Goal: Task Accomplishment & Management: Use online tool/utility

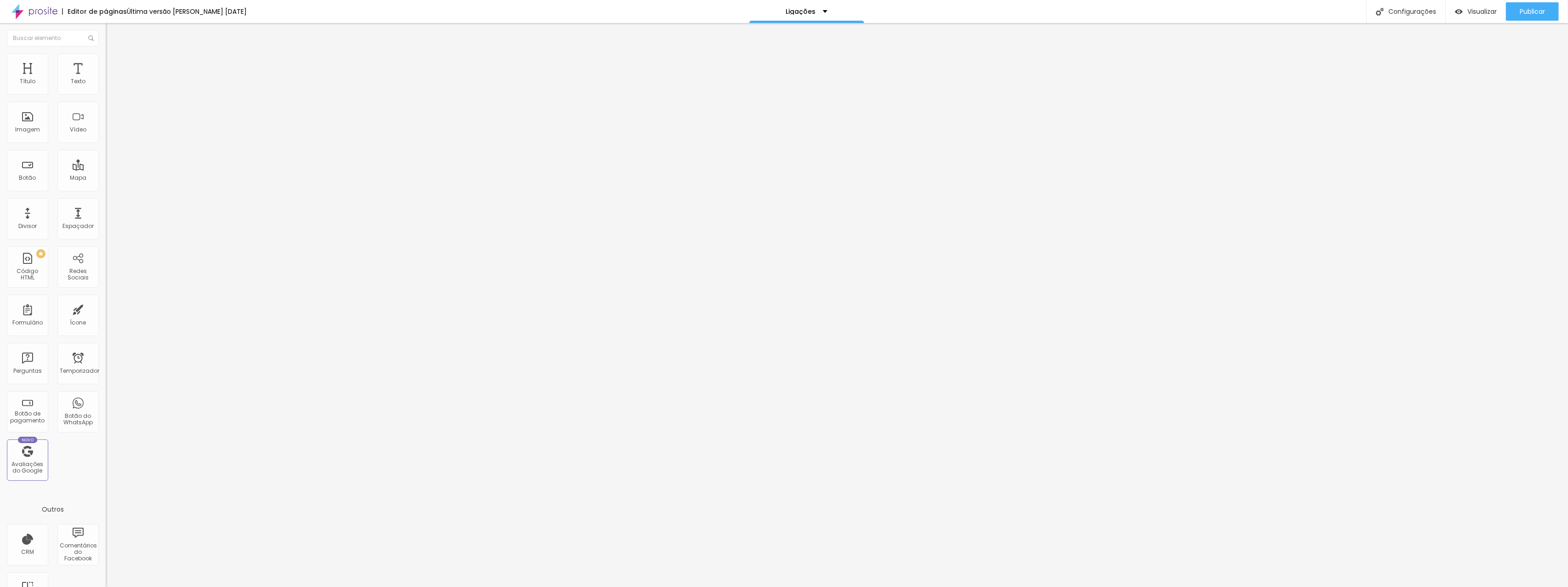
click at [114, 62] on font "Estilo" at bounding box center [121, 59] width 14 height 8
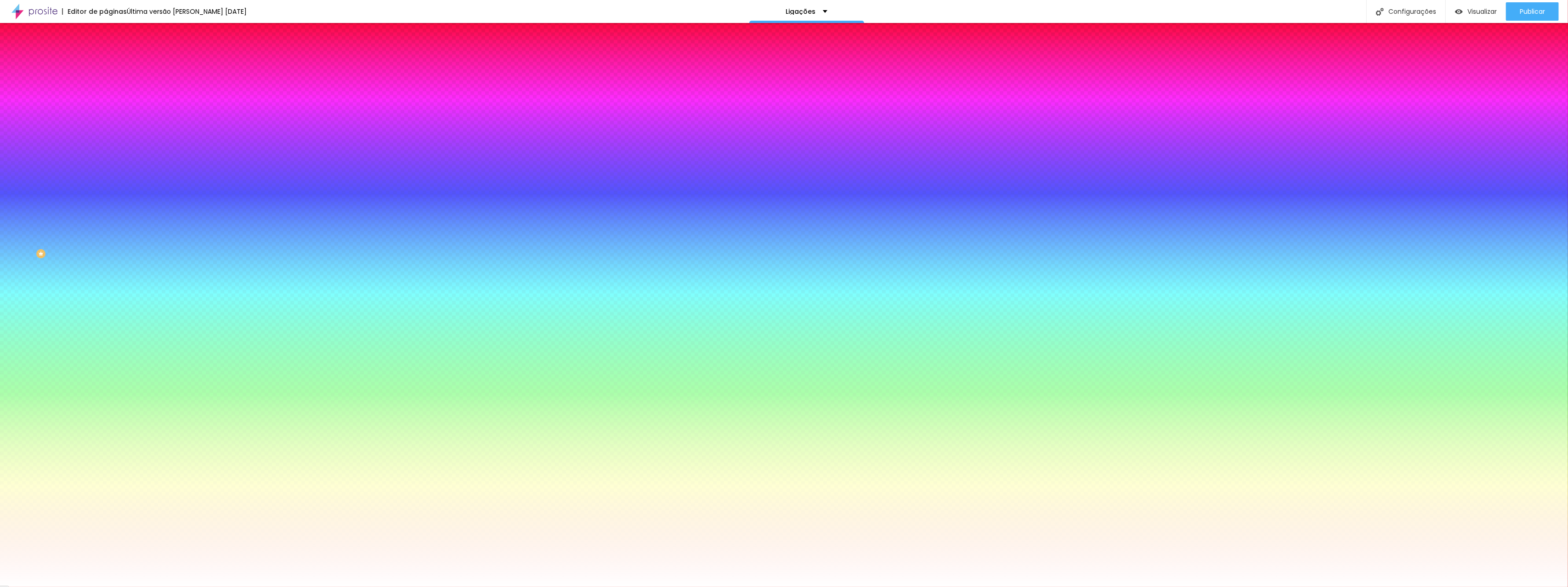
click at [111, 85] on font "Adicionar imagem" at bounding box center [138, 80] width 54 height 8
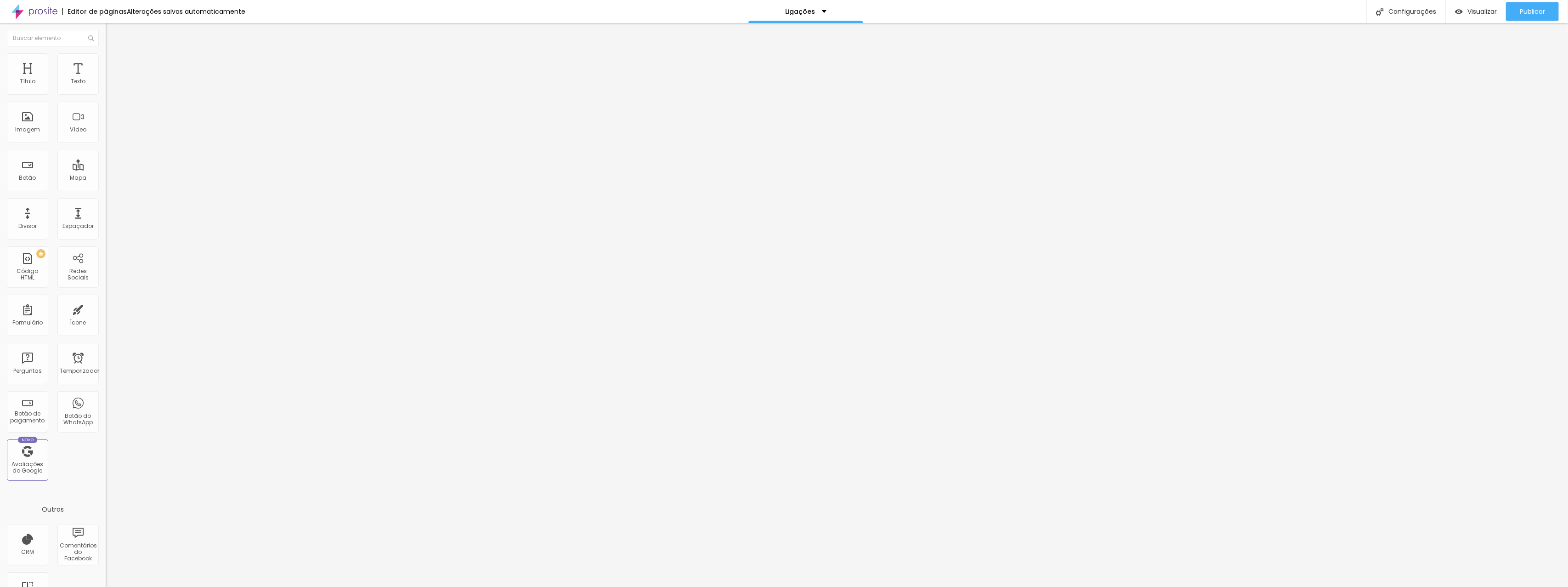
click at [114, 63] on font "Estilo" at bounding box center [121, 59] width 14 height 8
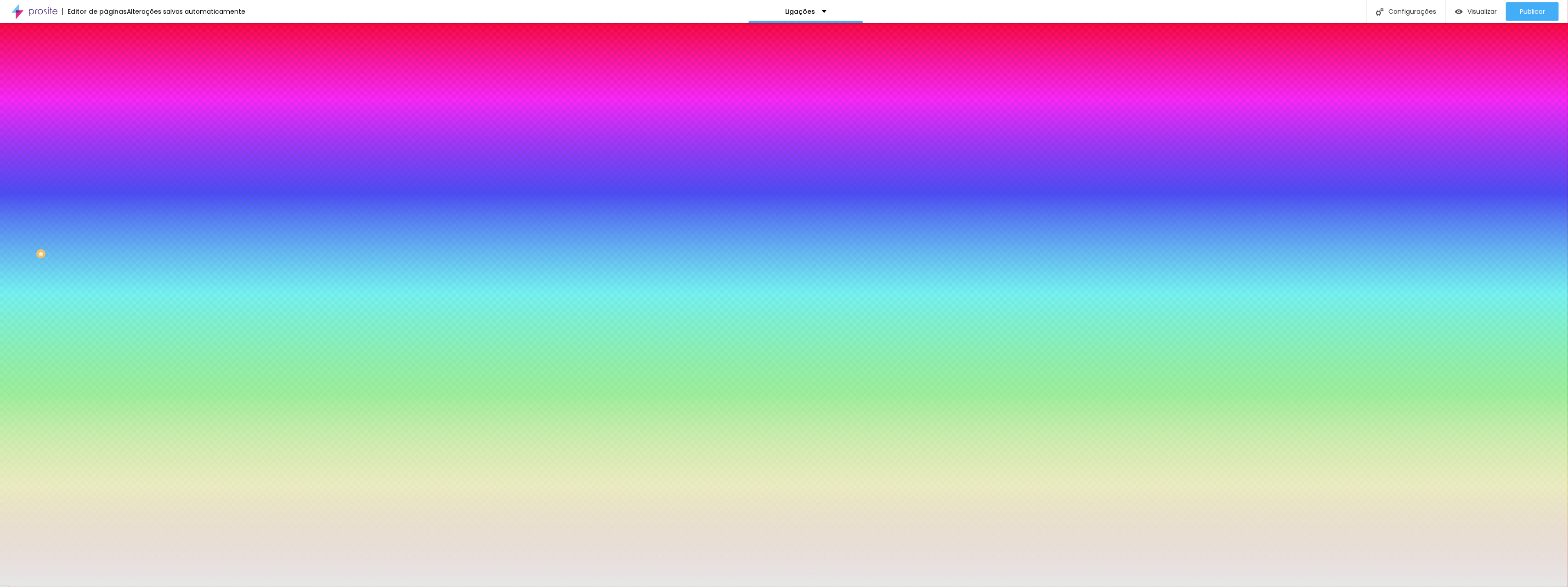
click at [106, 88] on div at bounding box center [159, 88] width 106 height 0
drag, startPoint x: 91, startPoint y: 139, endPoint x: 98, endPoint y: 150, distance: 13.0
click at [106, 97] on div at bounding box center [159, 97] width 106 height 0
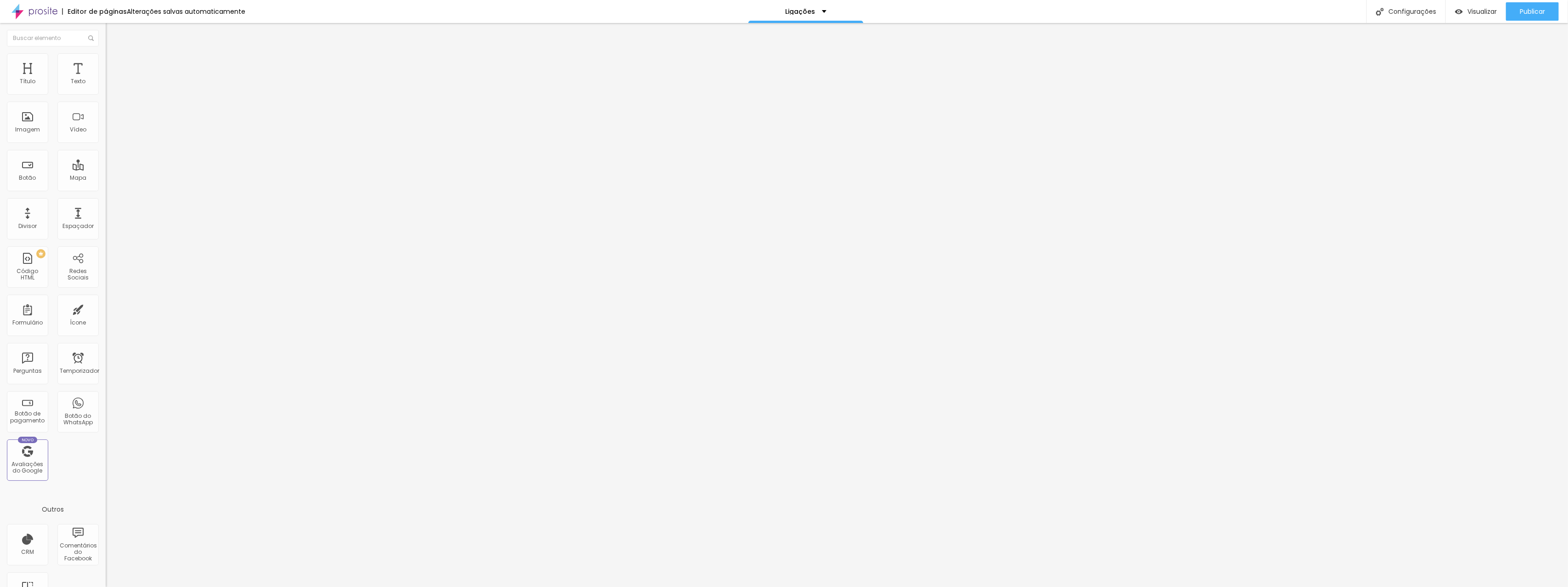
click at [106, 63] on li "Avançado" at bounding box center [159, 67] width 106 height 9
type input "15"
type input "10"
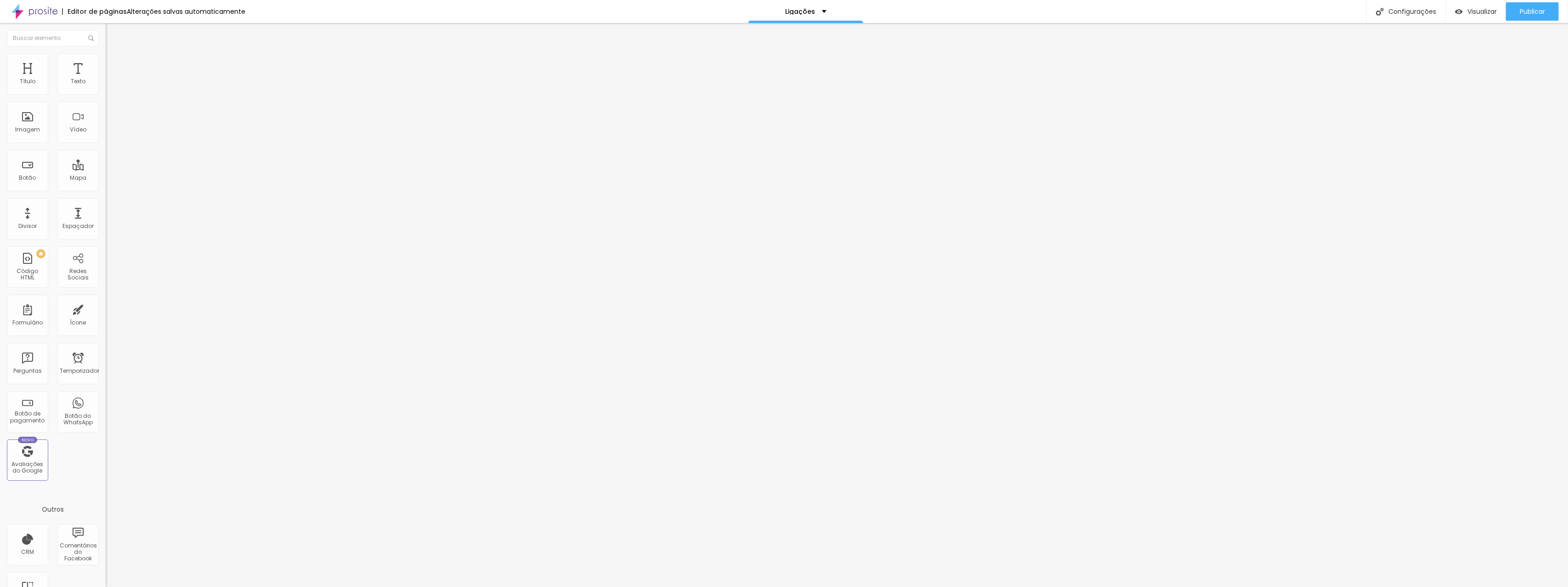
type input "15"
type input "20"
type input "25"
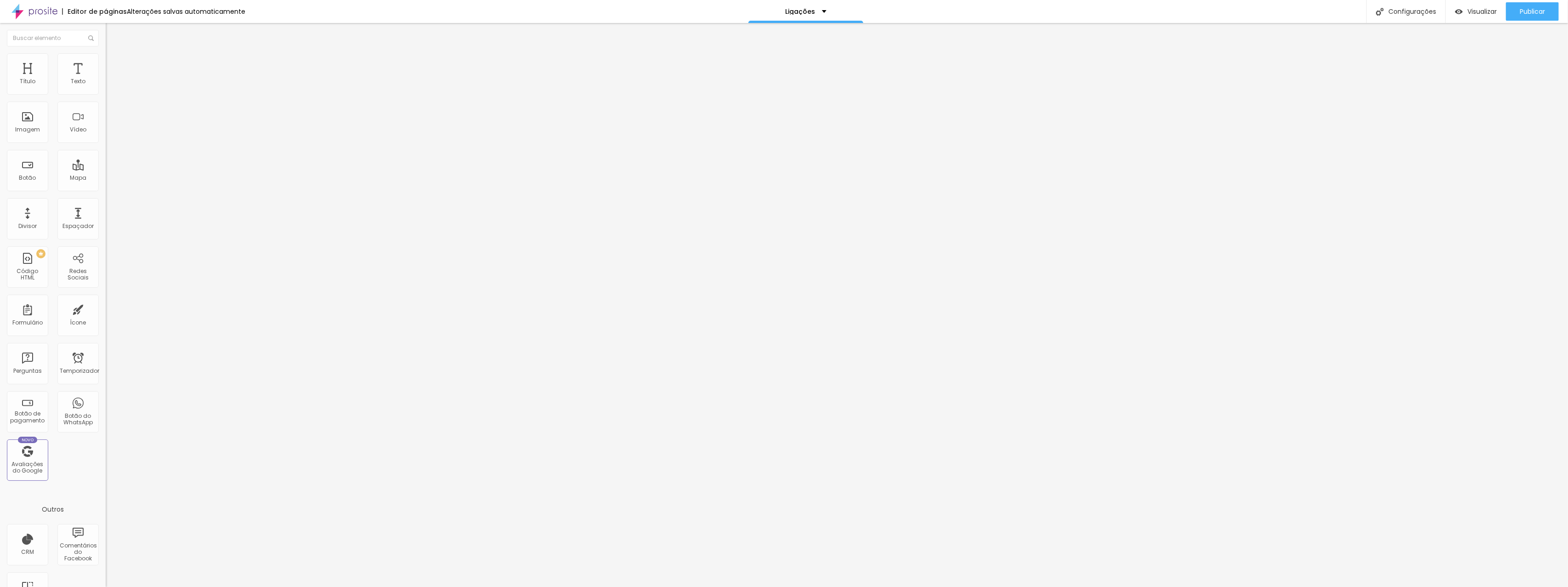
type input "25"
type input "30"
type input "25"
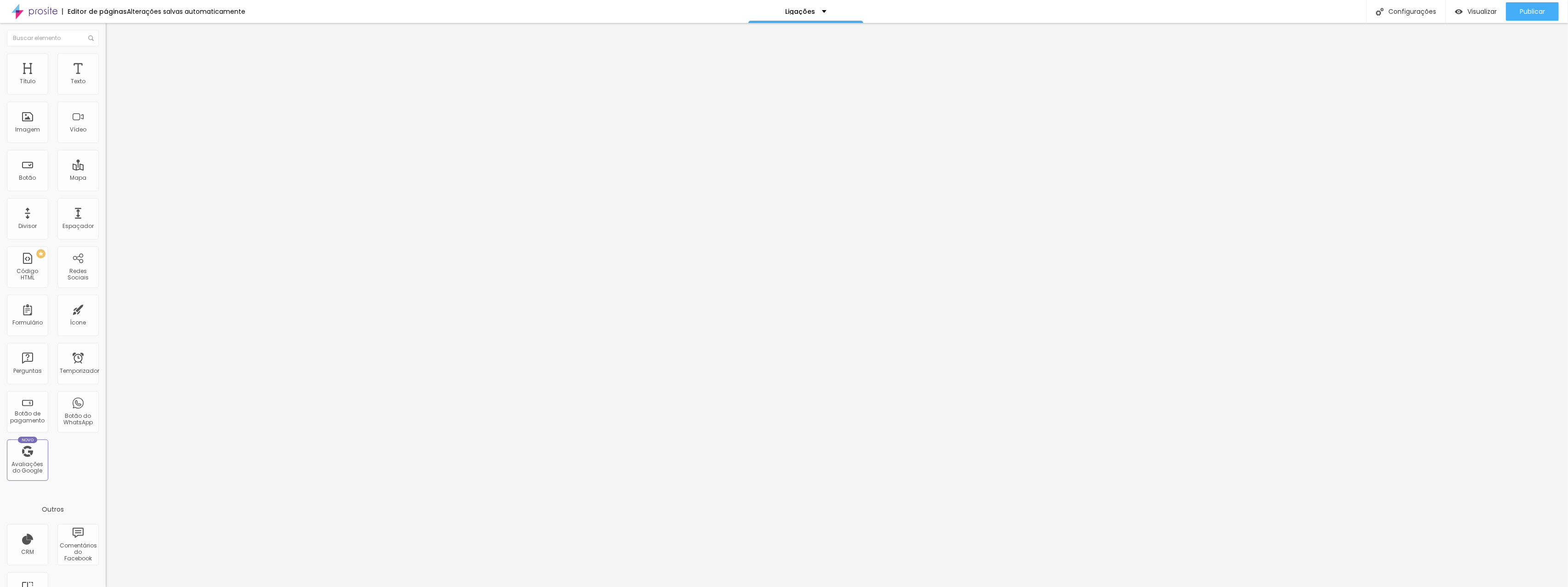
type input "20"
type input "15"
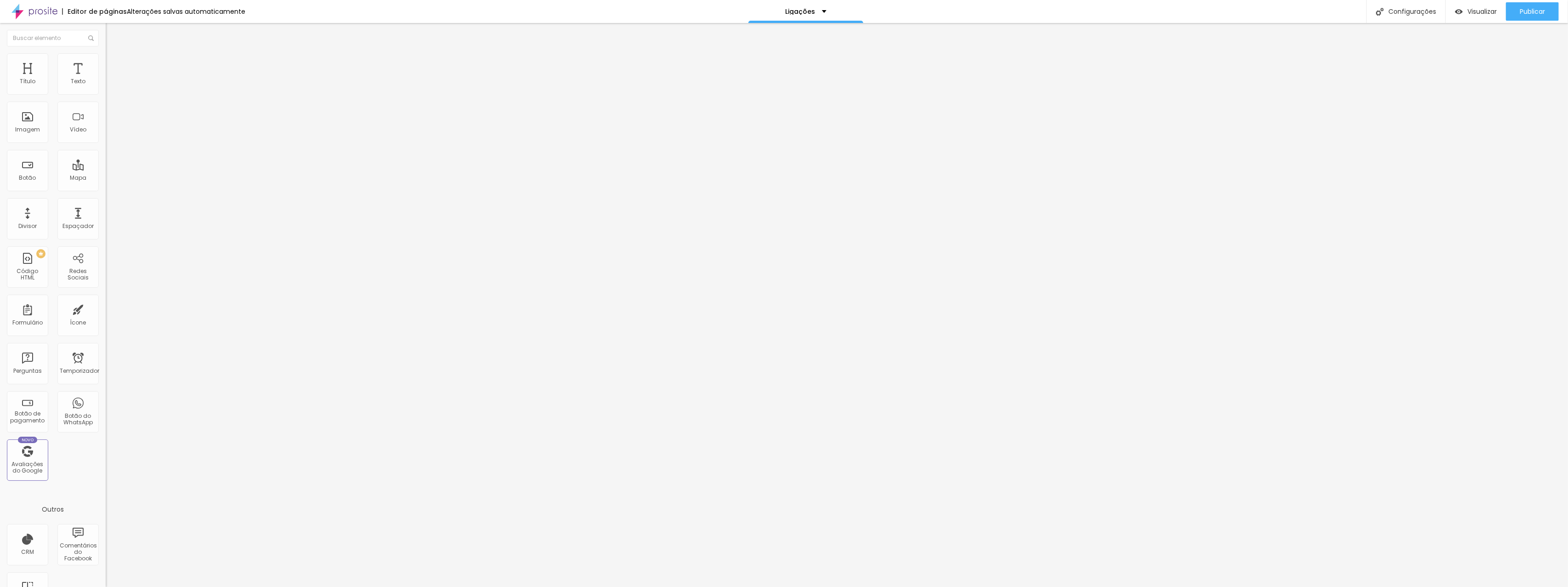
click at [106, 178] on input "range" at bounding box center [135, 182] width 59 height 7
type input "18"
type input "41"
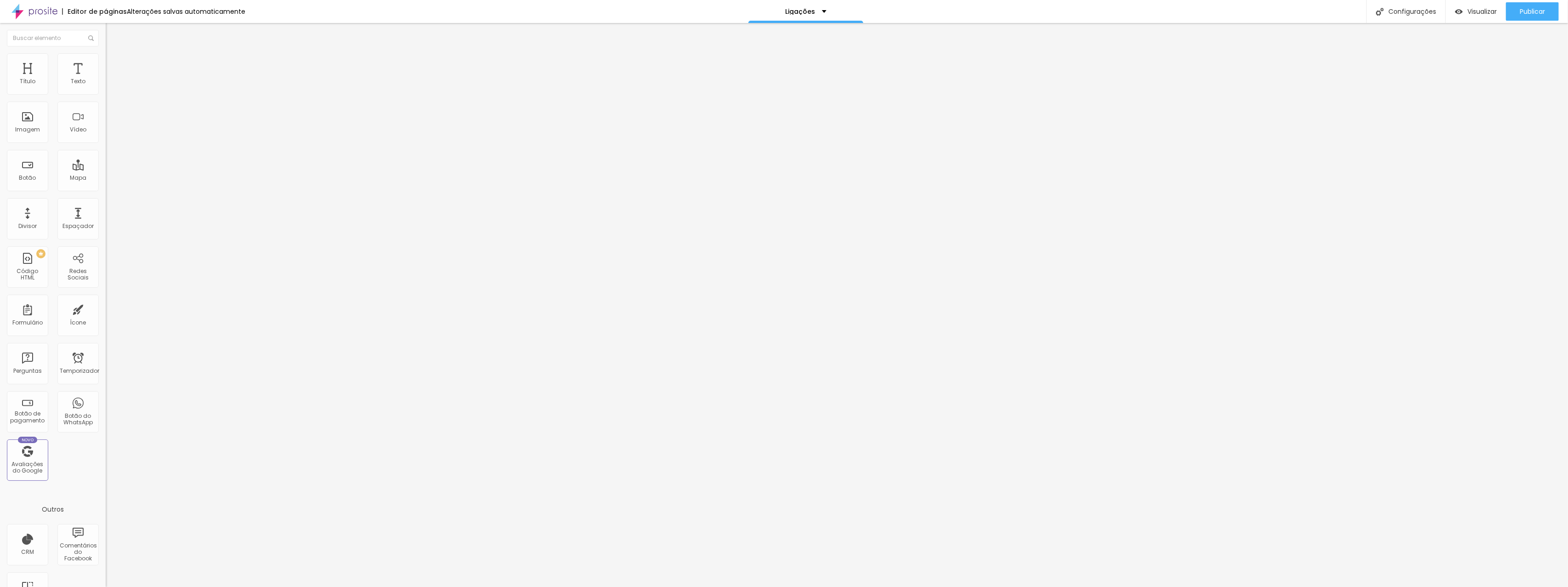
type input "83"
type input "140"
type input "209"
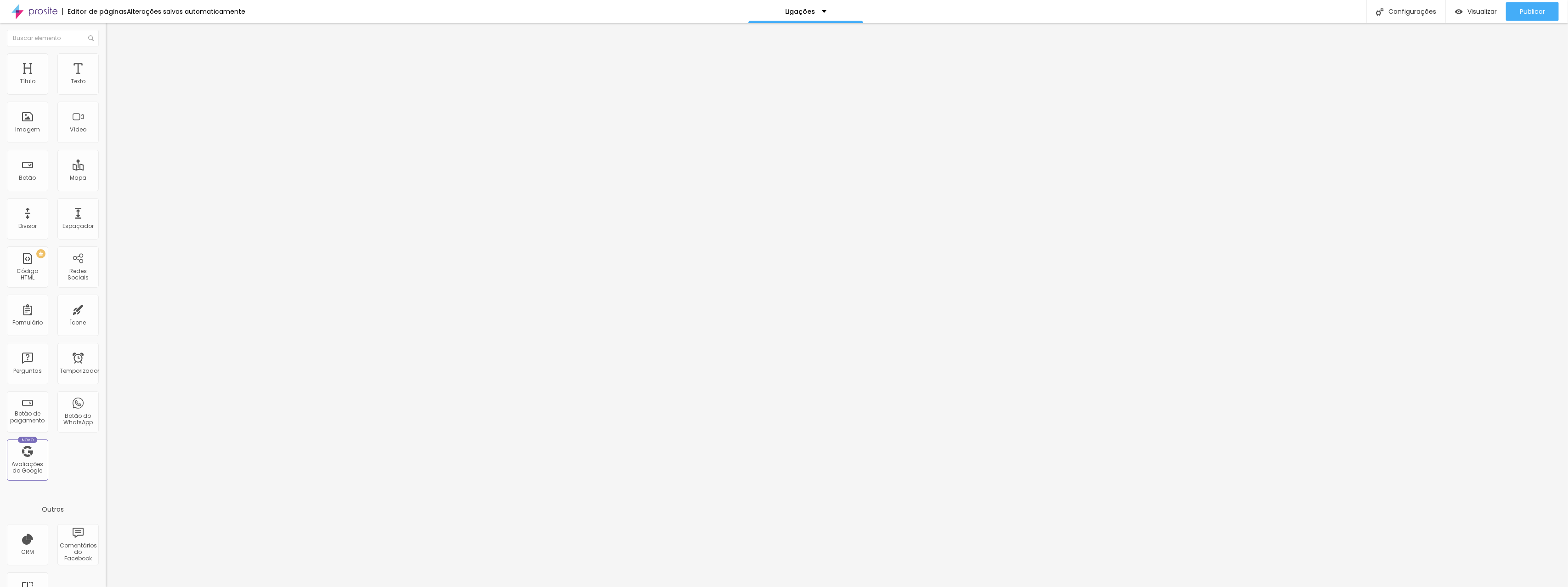
type input "209"
type input "272"
type input "320"
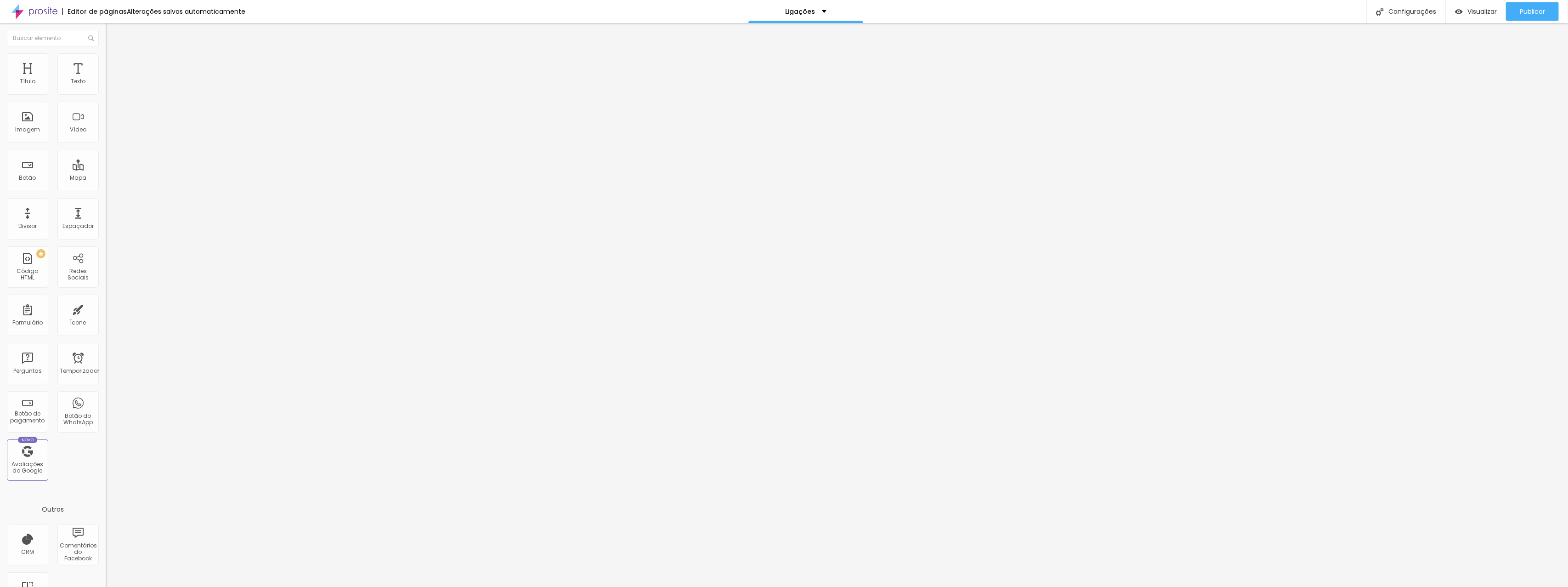
type input "359"
type input "389"
type input "410"
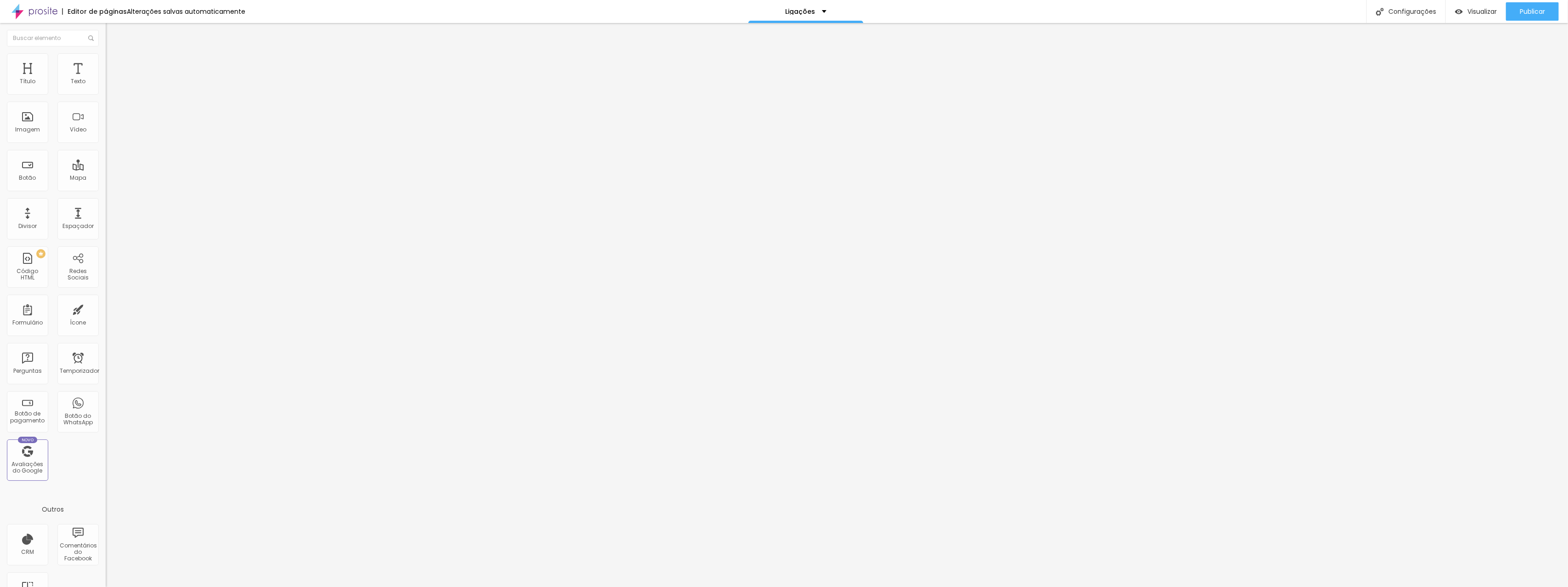
type input "410"
type input "424"
type input "433"
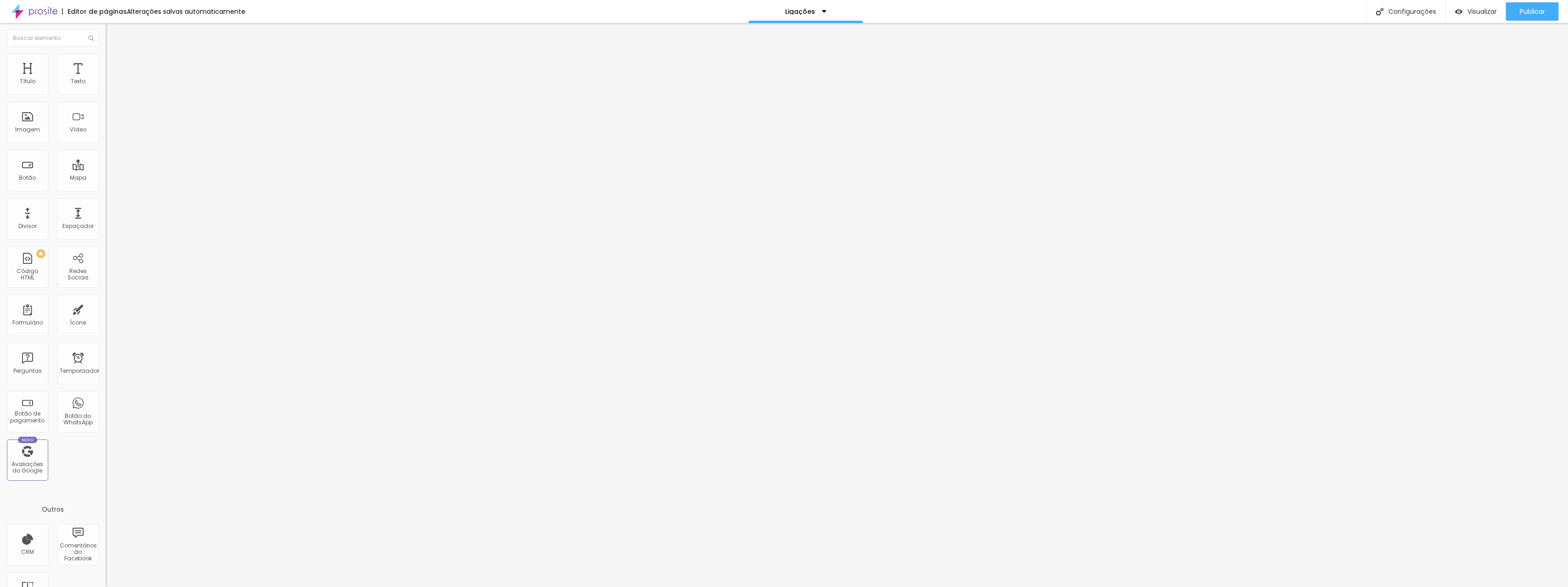
type input "443"
type input "455"
type input "471"
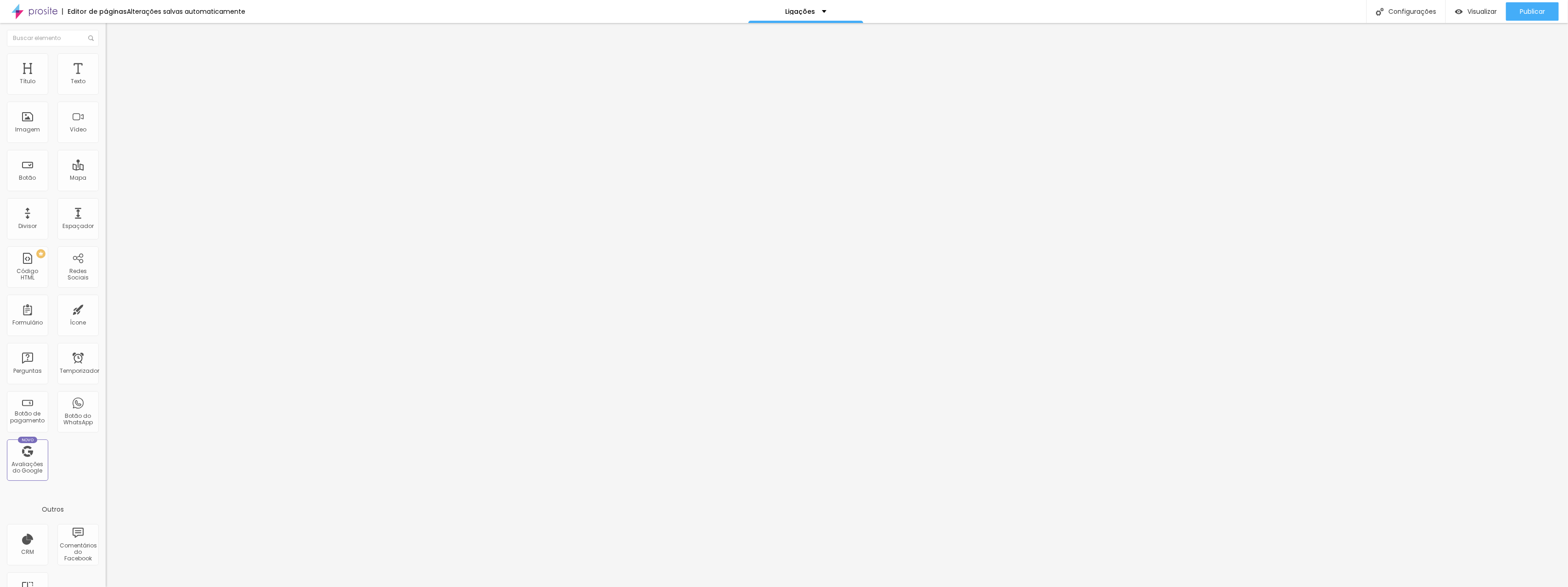
type input "471"
type input "488"
type input "500"
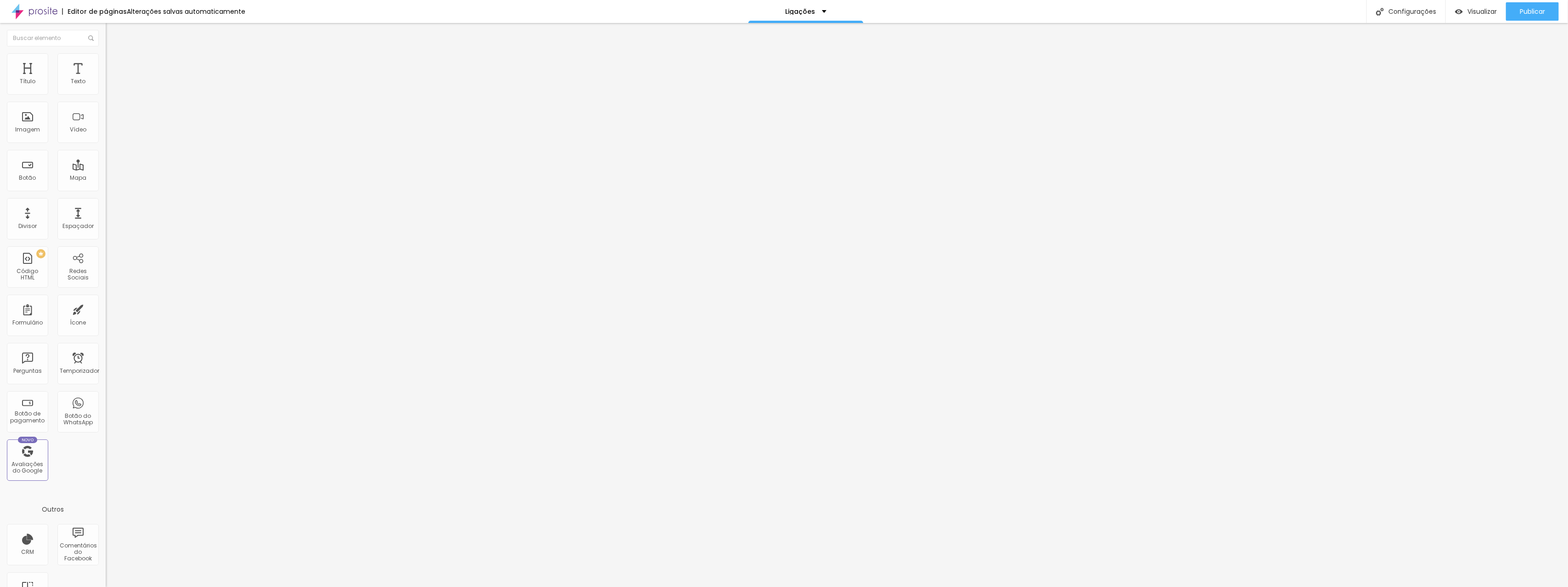
type input "496"
type input "481"
type input "460"
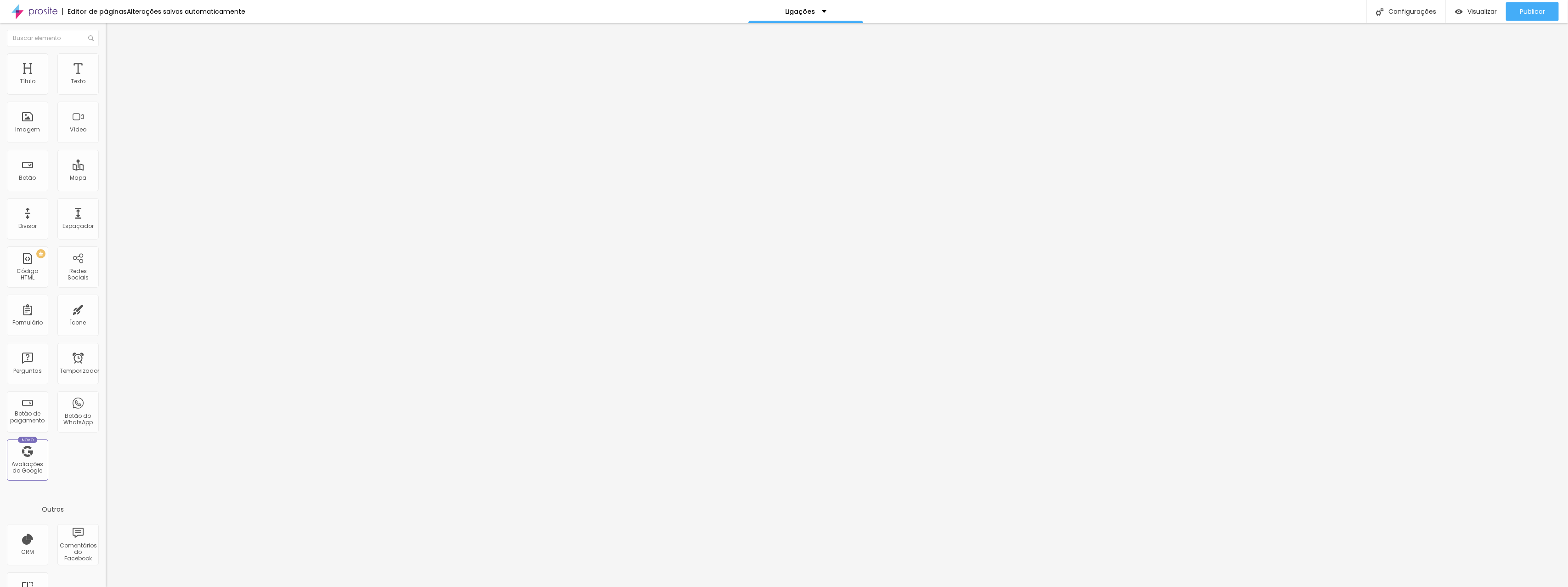
type input "460"
type input "434"
type input "402"
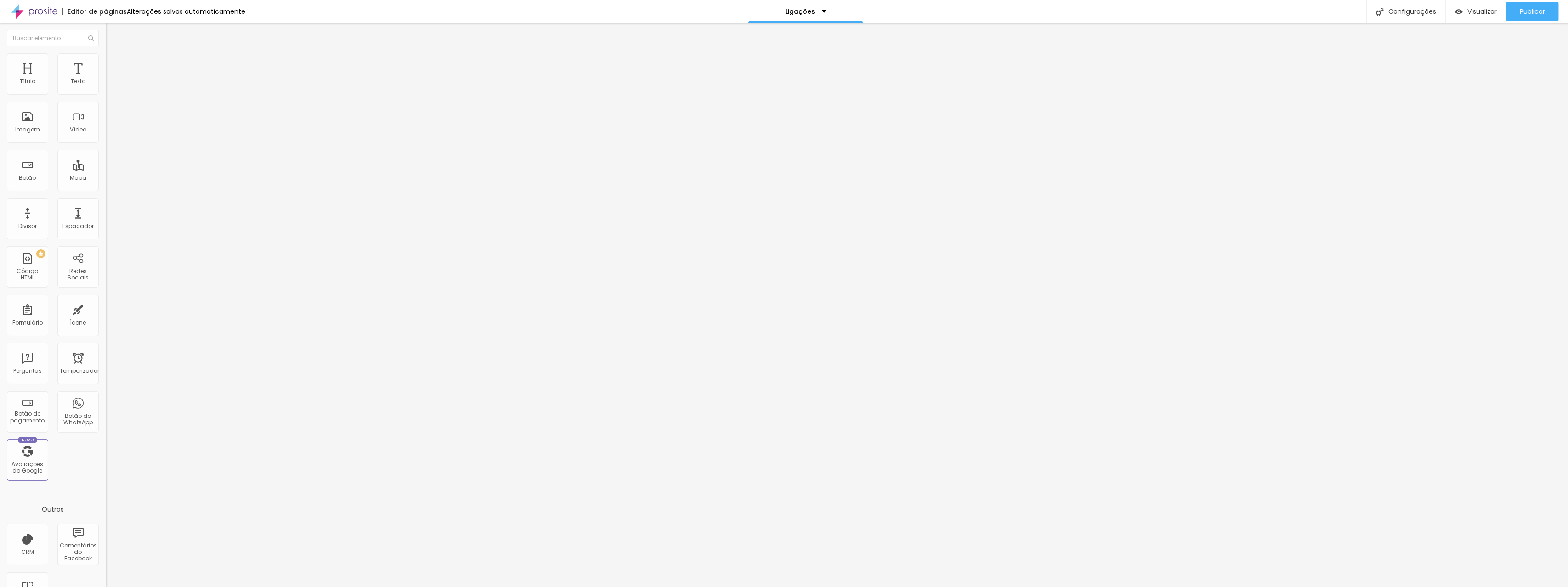
type input "367"
type input "330"
type input "292"
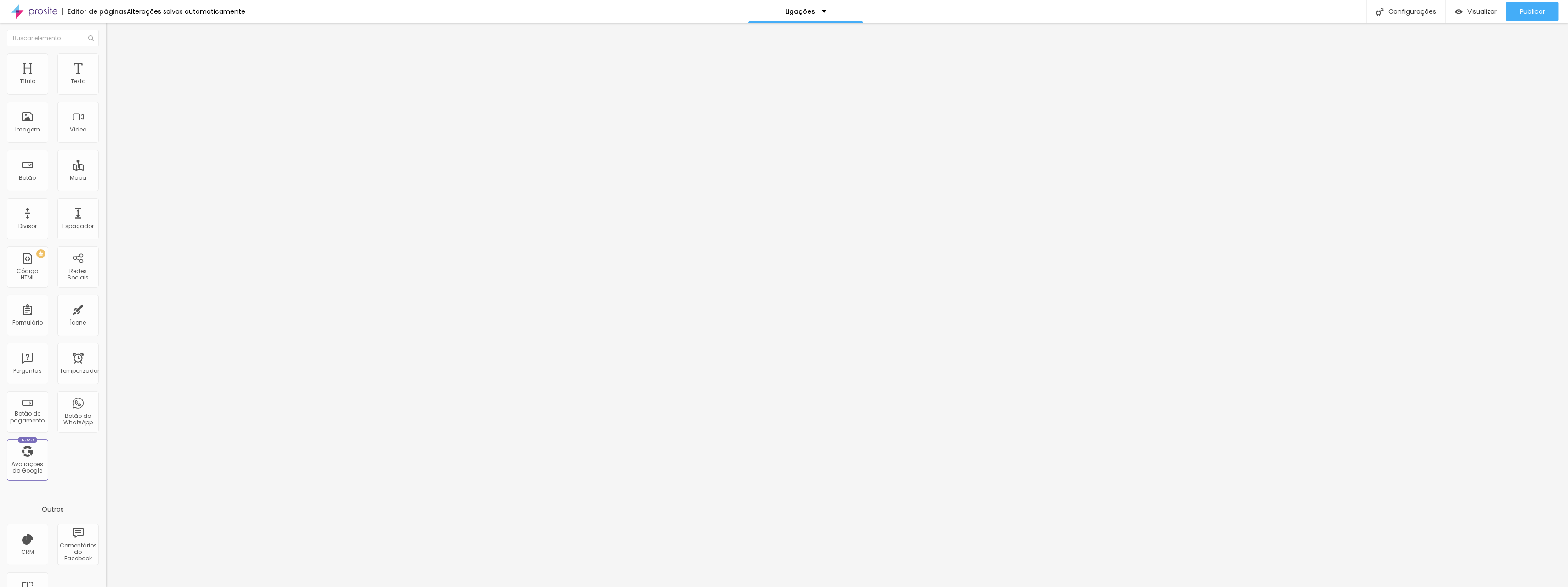
type input "292"
type input "258"
type input "228"
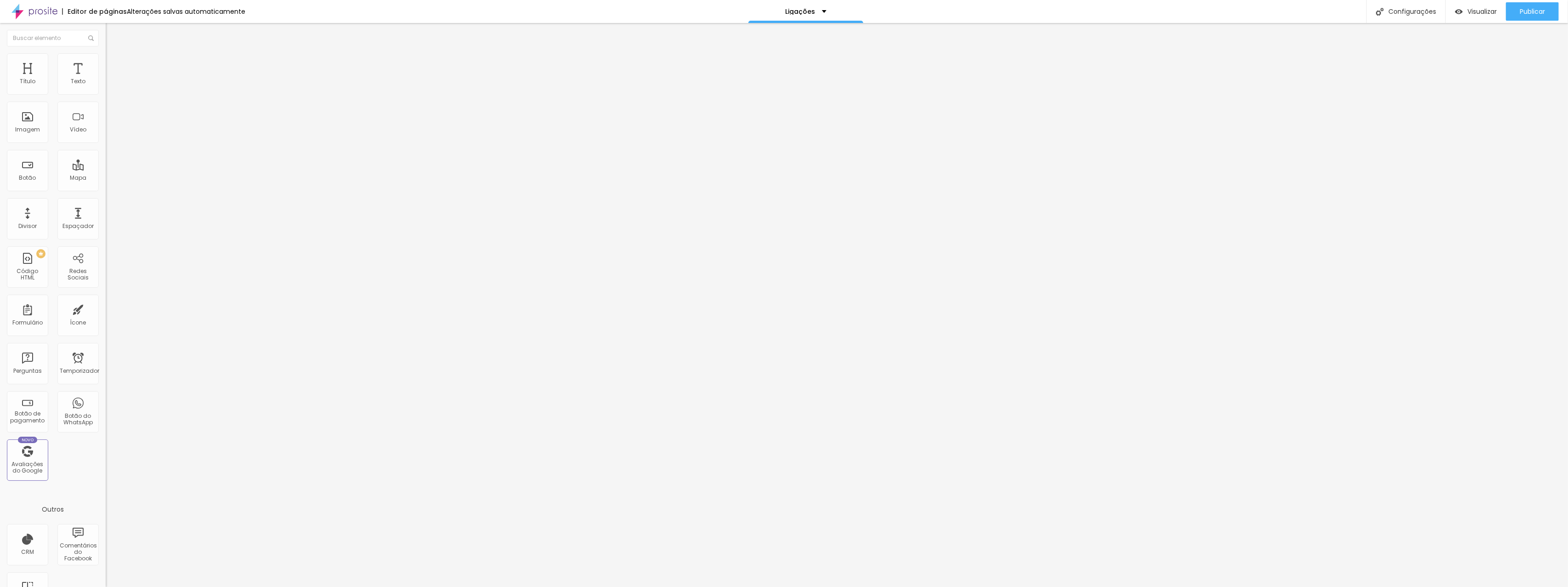
type input "204"
type input "183"
type input "165"
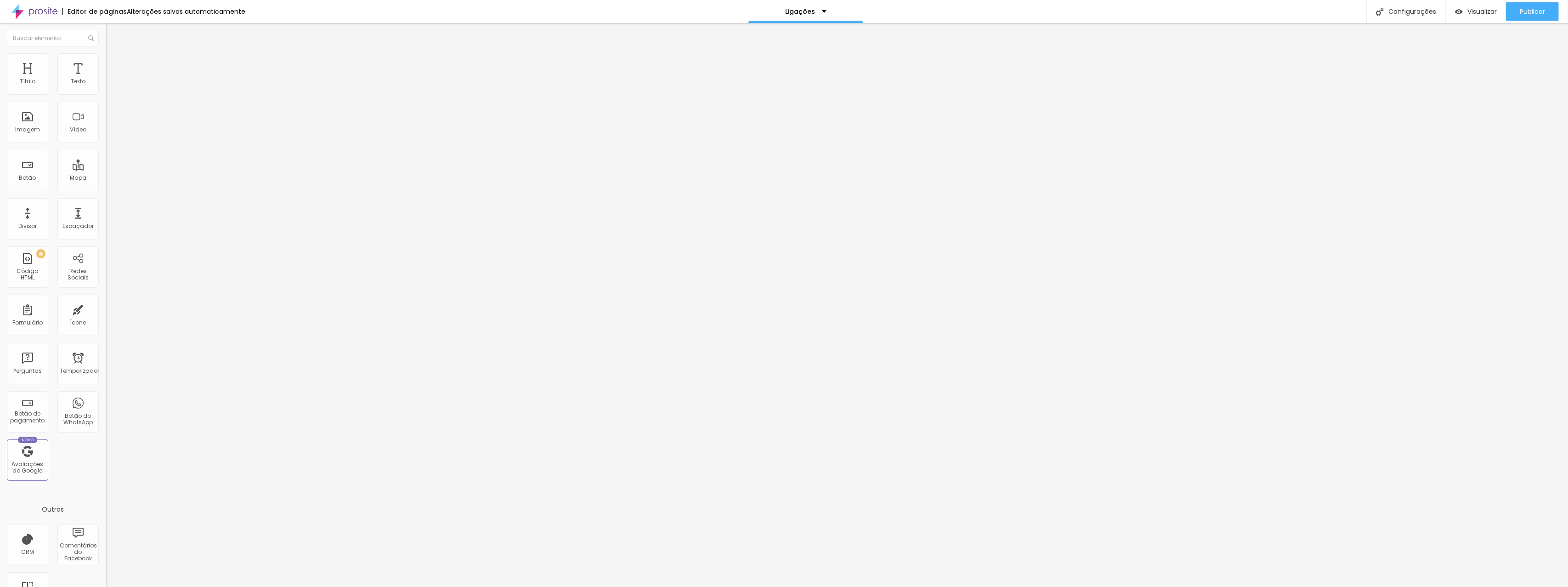
type input "165"
type input "150"
type input "135"
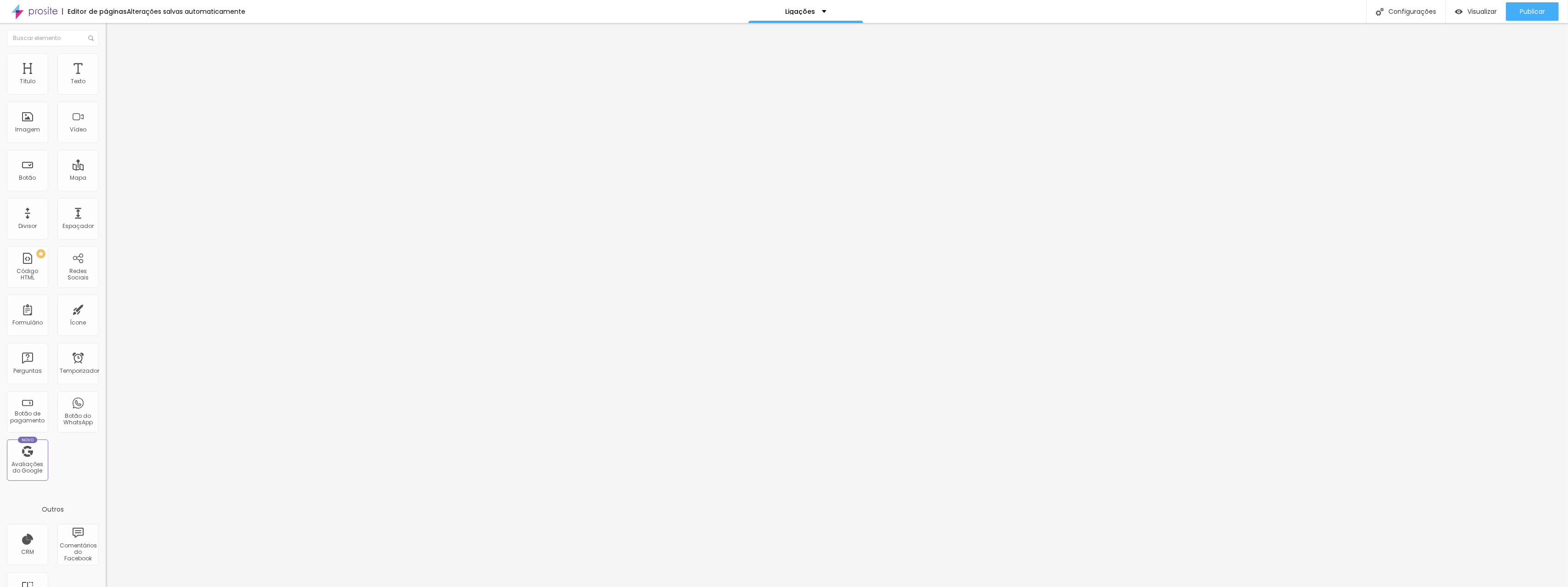
type input "119"
type input "103"
type input "87"
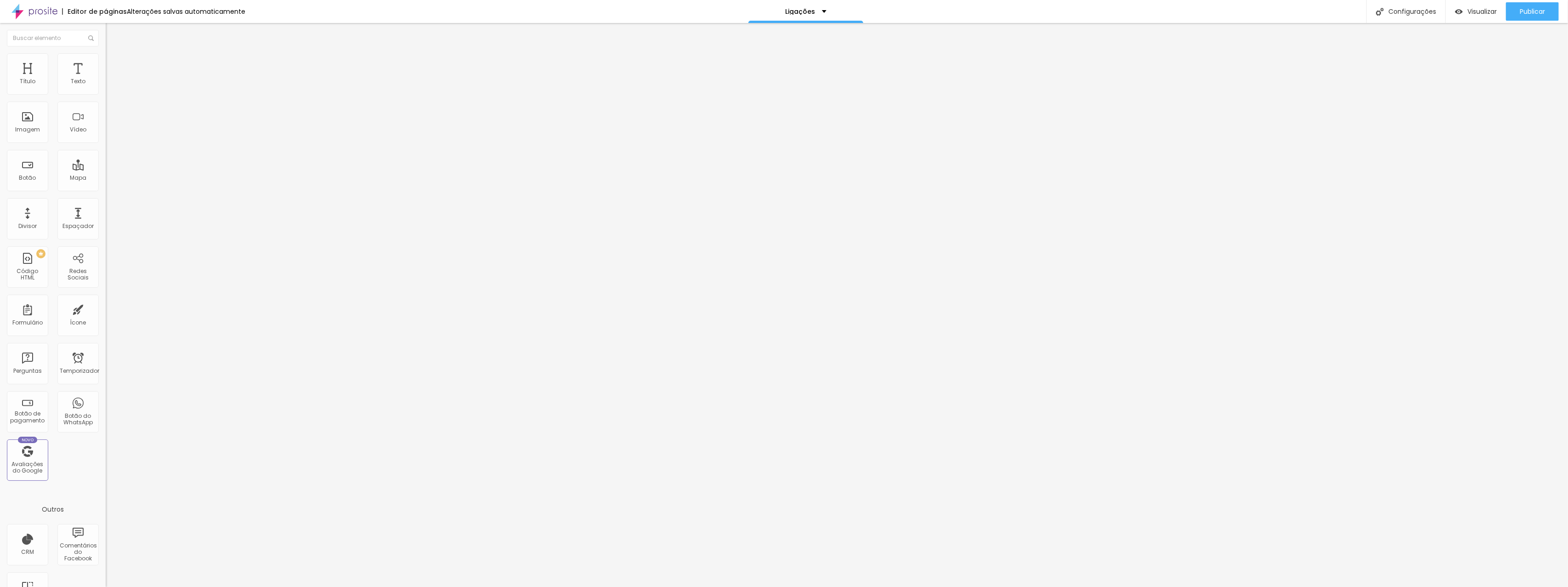
type input "87"
type input "76"
type input "69"
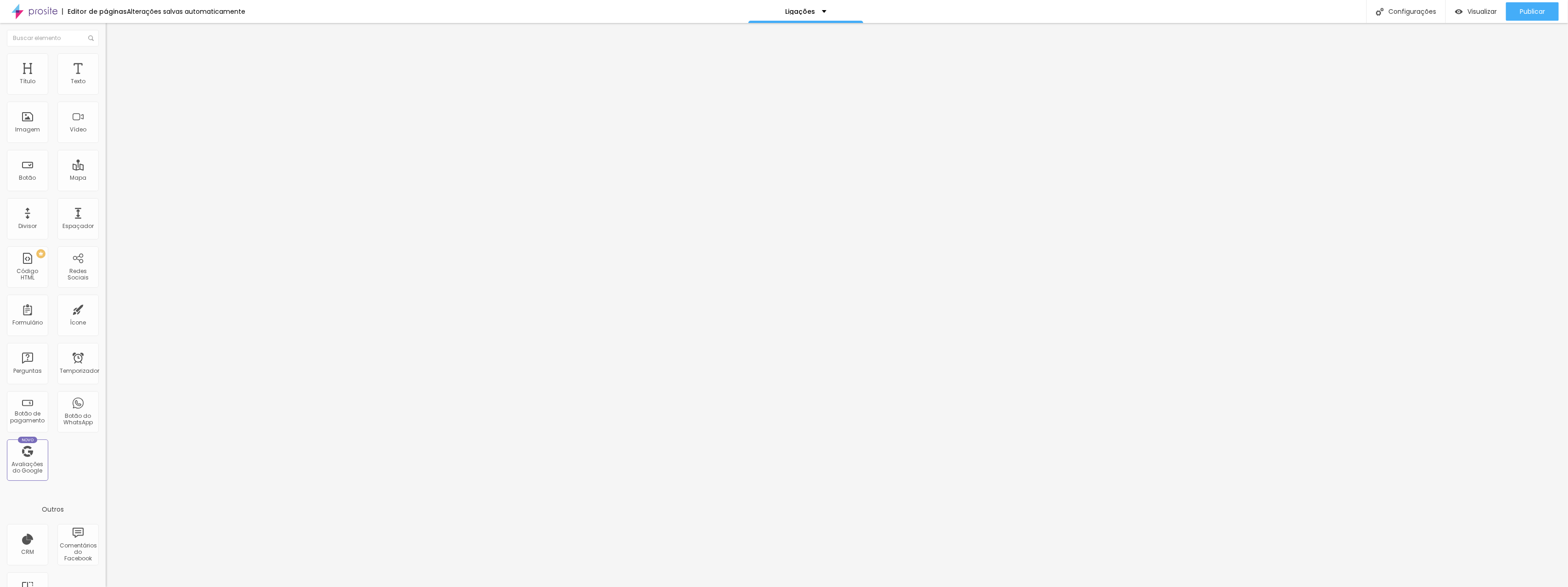
type input "66"
type input "64"
type input "65"
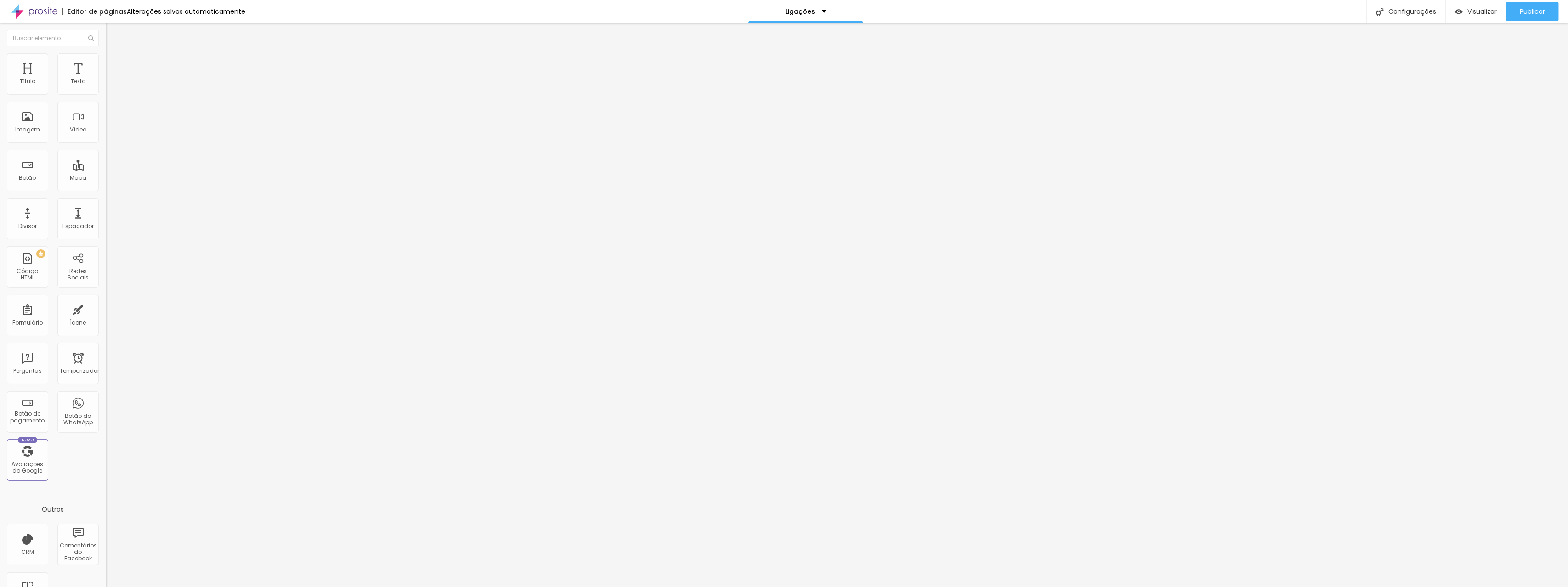
type input "65"
type input "68"
type input "71"
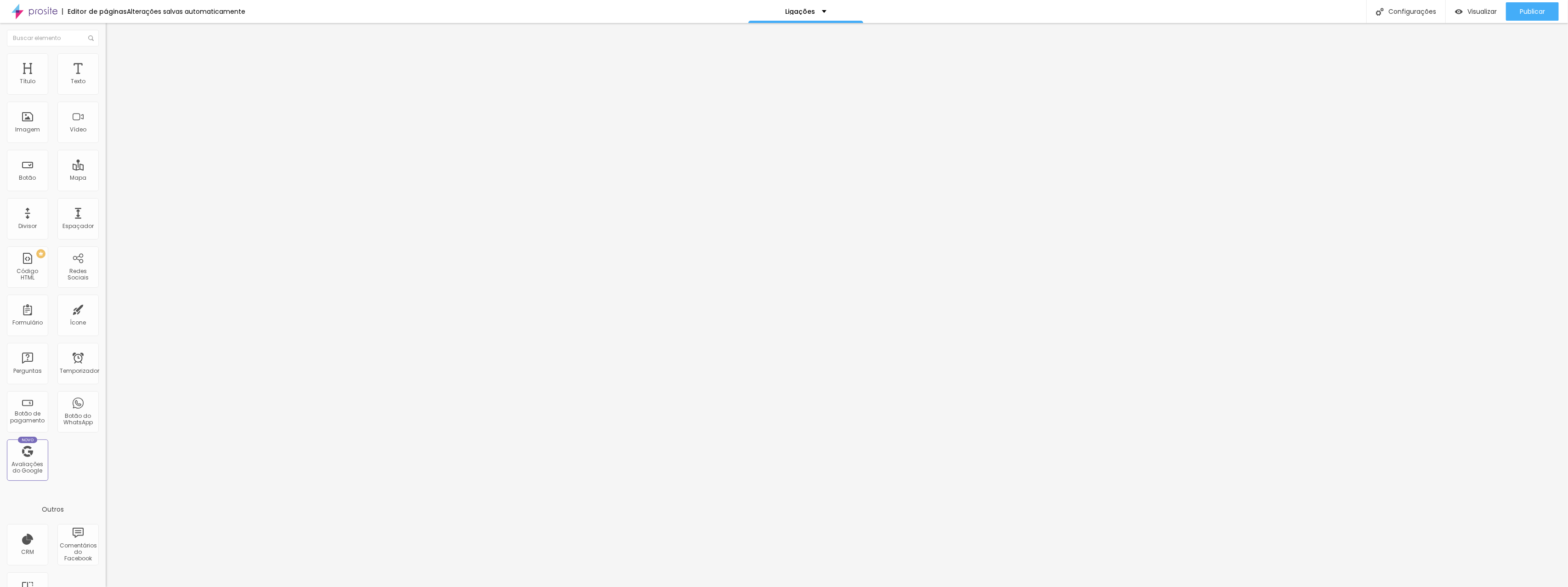
type input "76"
type input "81"
type input "86"
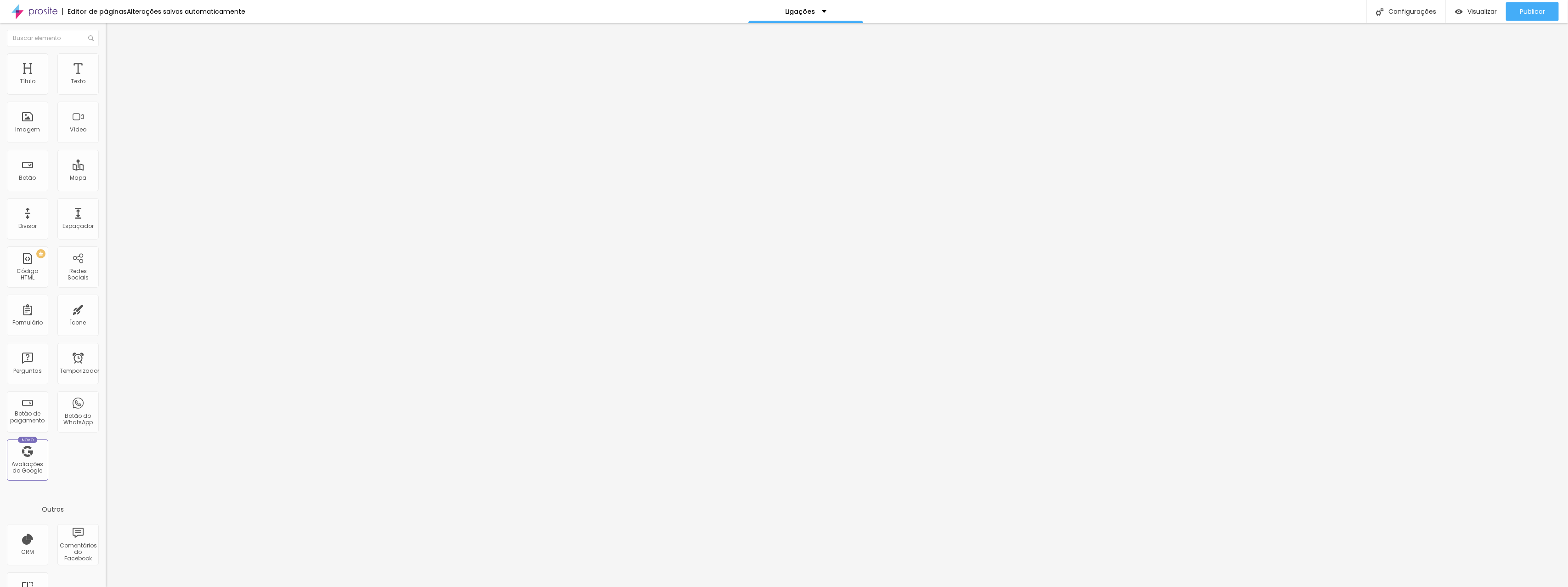
type input "86"
type input "91"
type input "95"
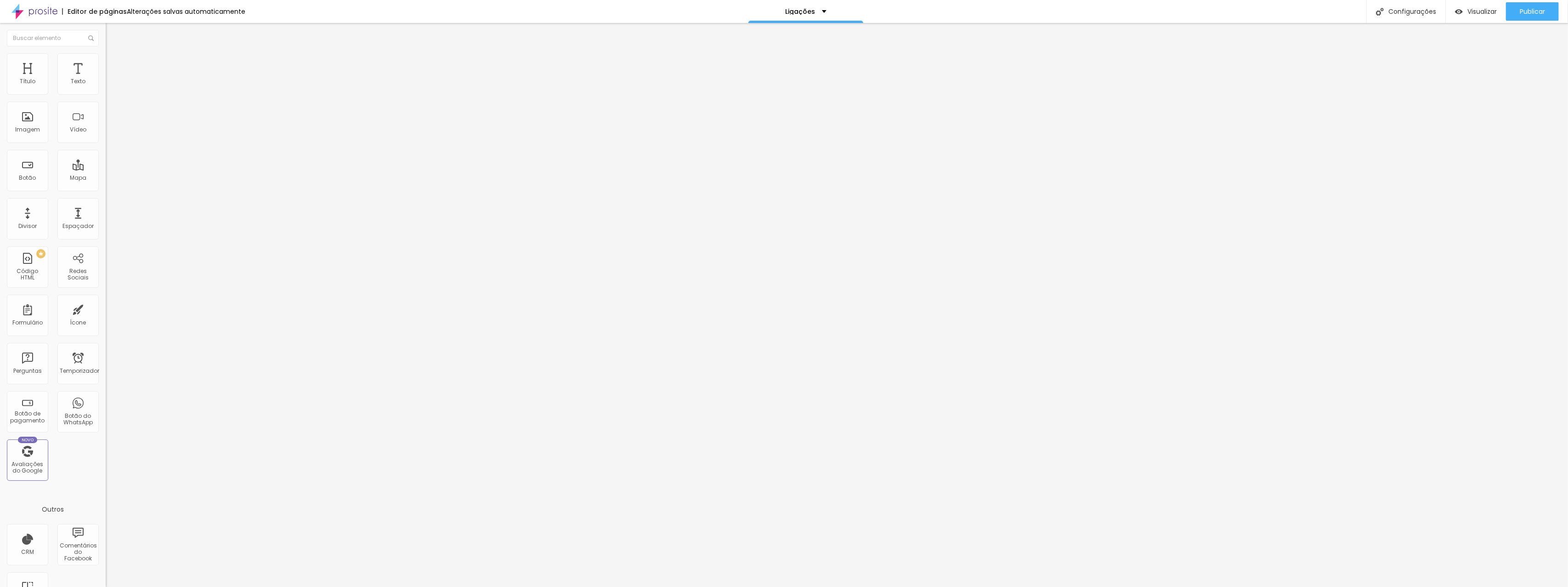
type input "100"
type input "104"
type input "108"
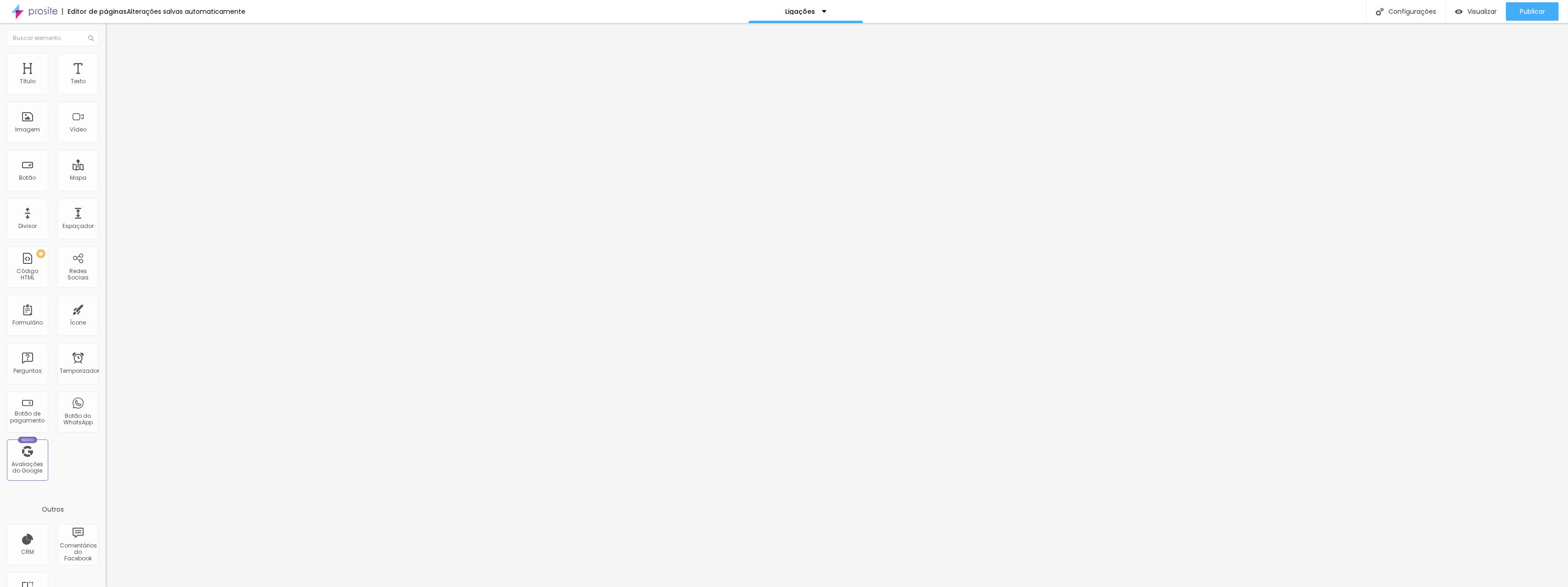
type input "108"
type input "111"
type input "114"
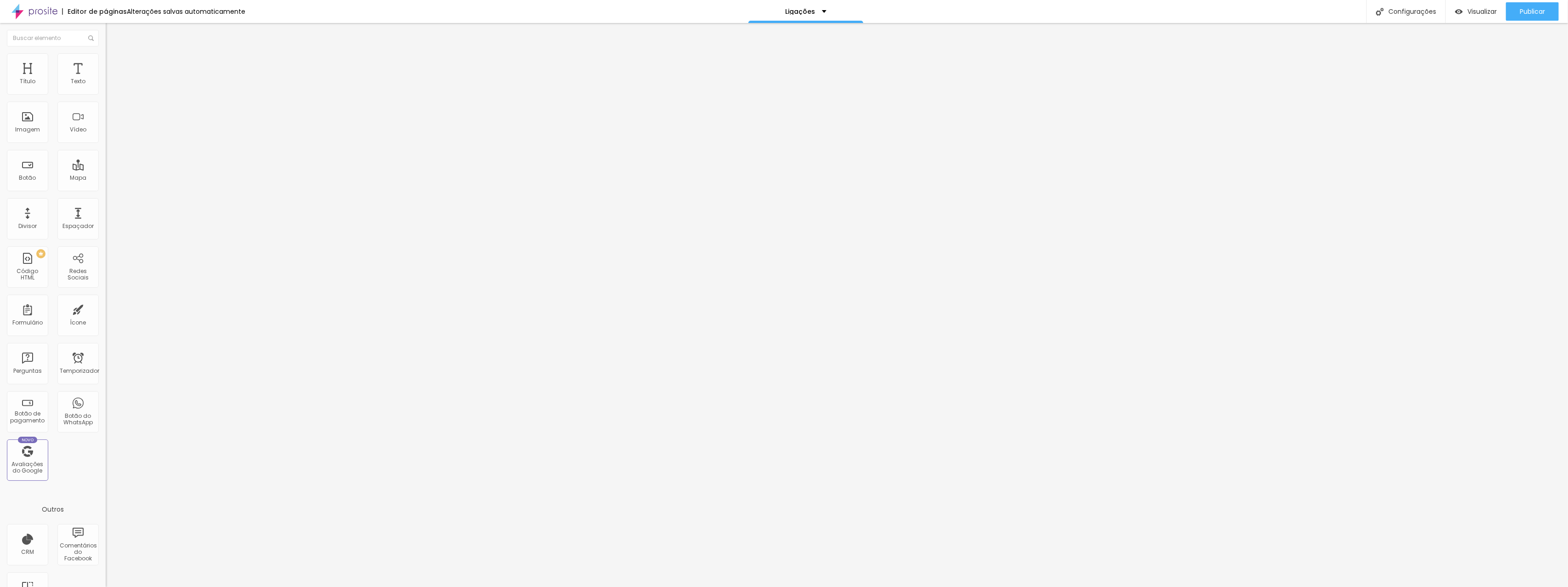
type input "117"
type input "119"
type input "121"
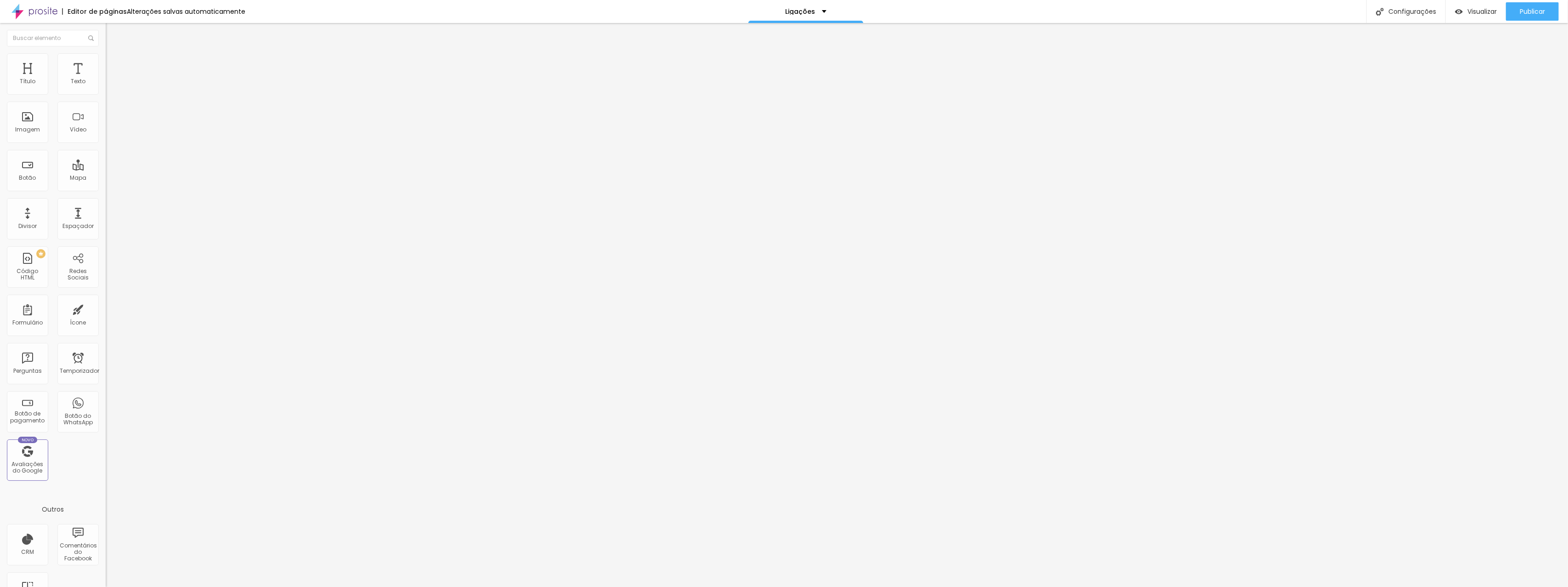
type input "121"
type input "123"
type input "125"
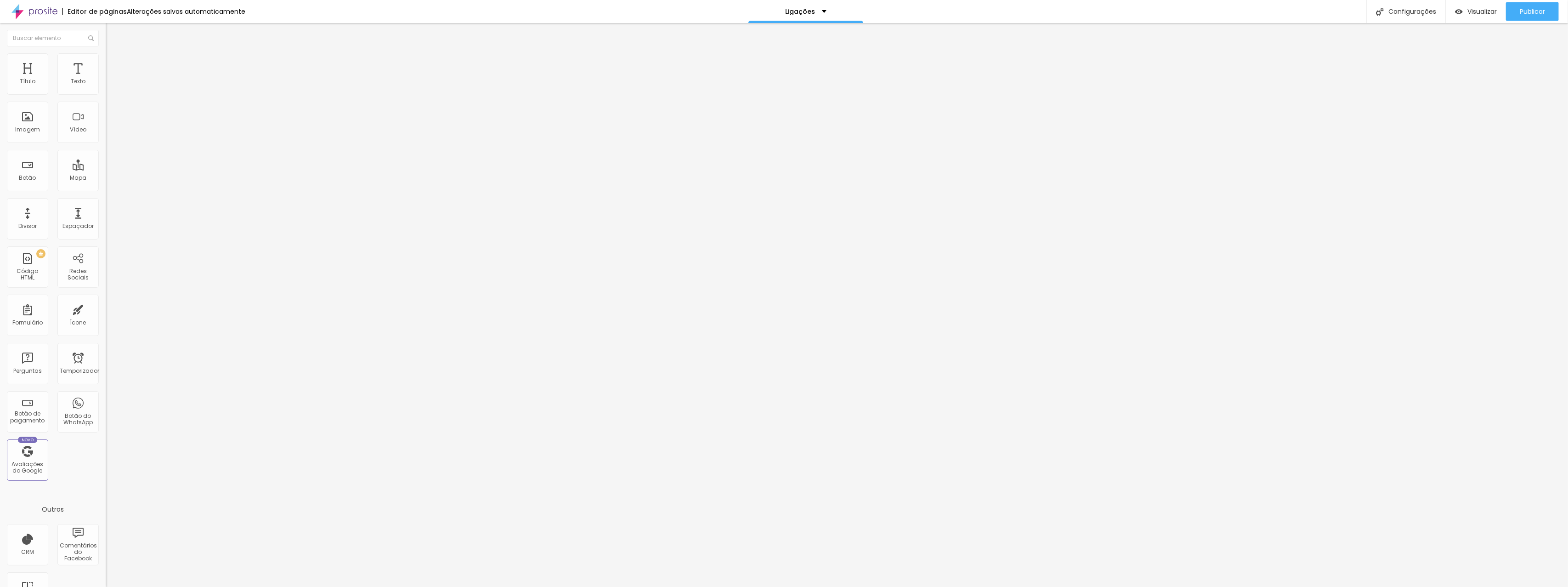
type input "126"
type input "128"
drag, startPoint x: 21, startPoint y: 108, endPoint x: 31, endPoint y: 104, distance: 10.8
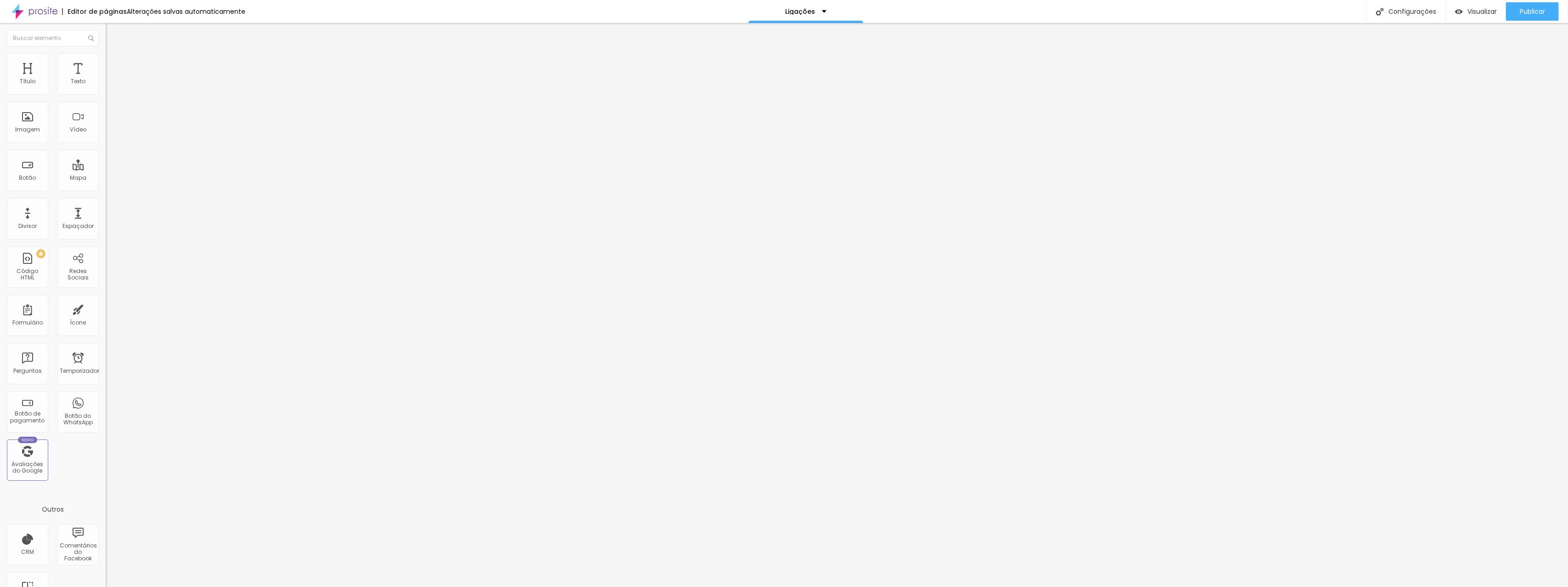
type input "128"
click at [106, 308] on input "range" at bounding box center [135, 312] width 59 height 7
click at [114, 62] on font "Estilo" at bounding box center [121, 59] width 14 height 8
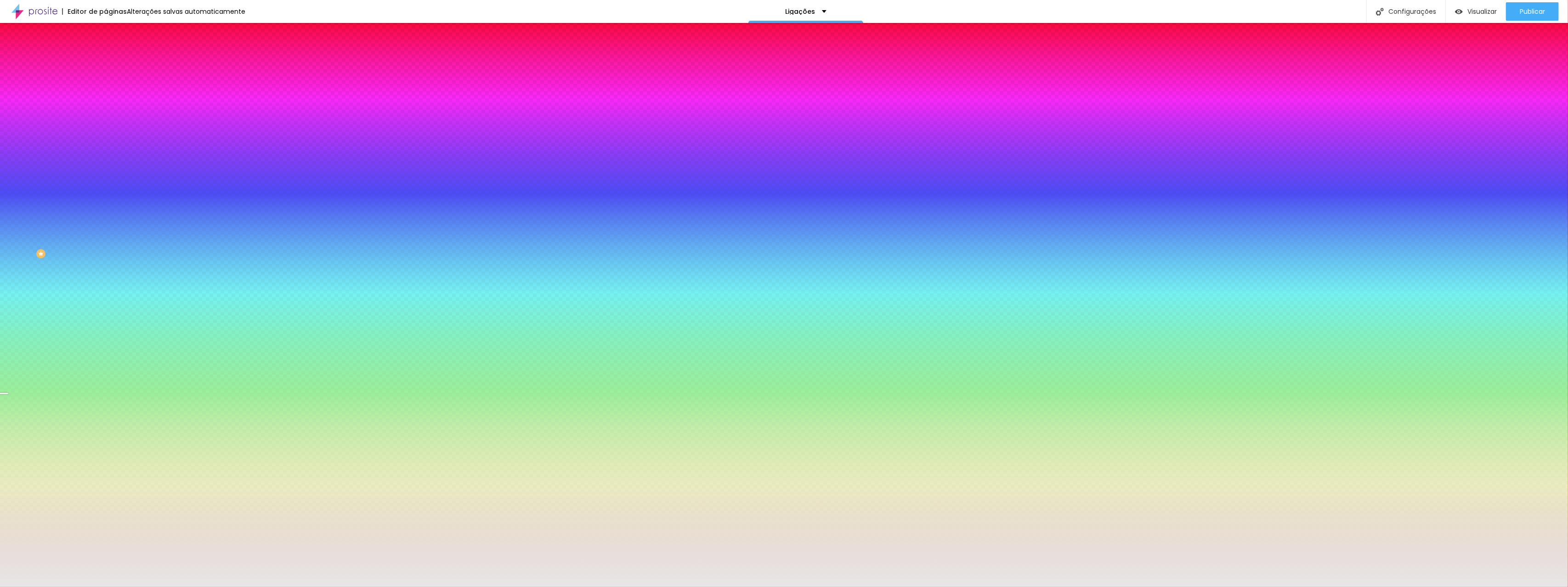
click at [106, 88] on div at bounding box center [159, 88] width 106 height 0
drag, startPoint x: 89, startPoint y: 149, endPoint x: 91, endPoint y: 157, distance: 8.2
click at [9, 451] on div at bounding box center [3, 452] width 9 height 1
click at [1528, 11] on font "Publicar" at bounding box center [1533, 11] width 26 height 9
click at [114, 66] on font "Avançado" at bounding box center [129, 68] width 30 height 8
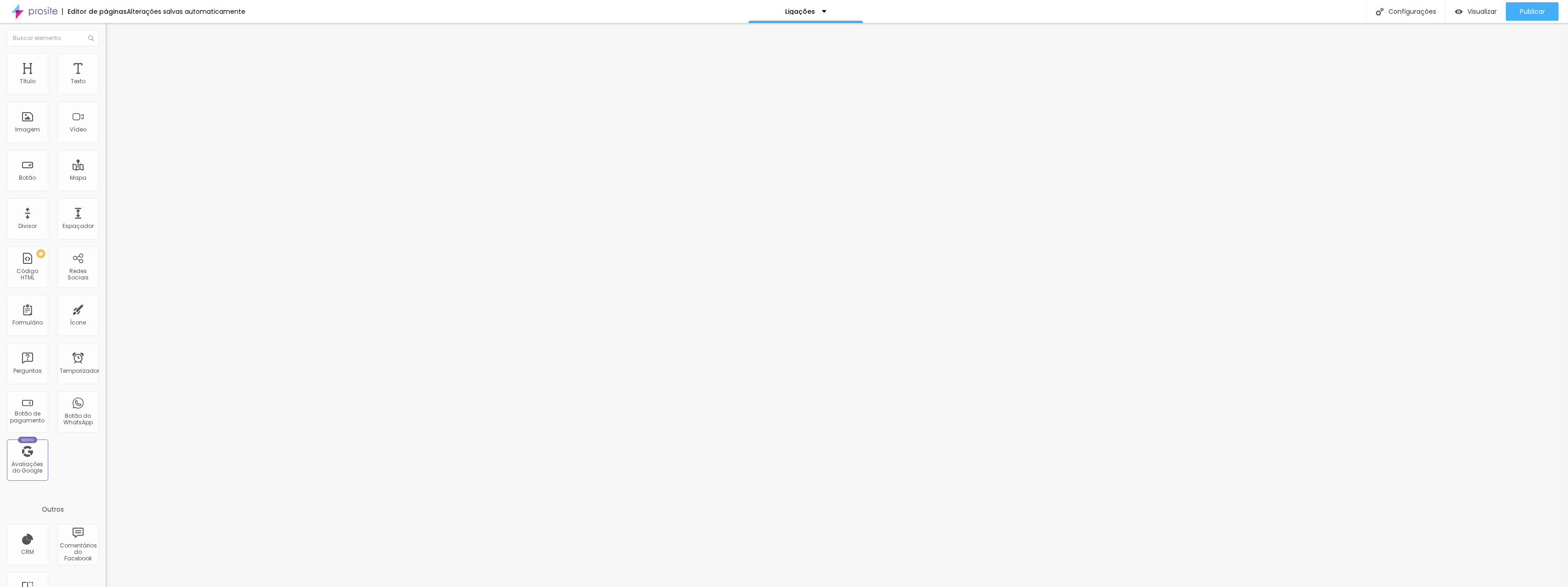
type input "30"
type input "35"
type input "40"
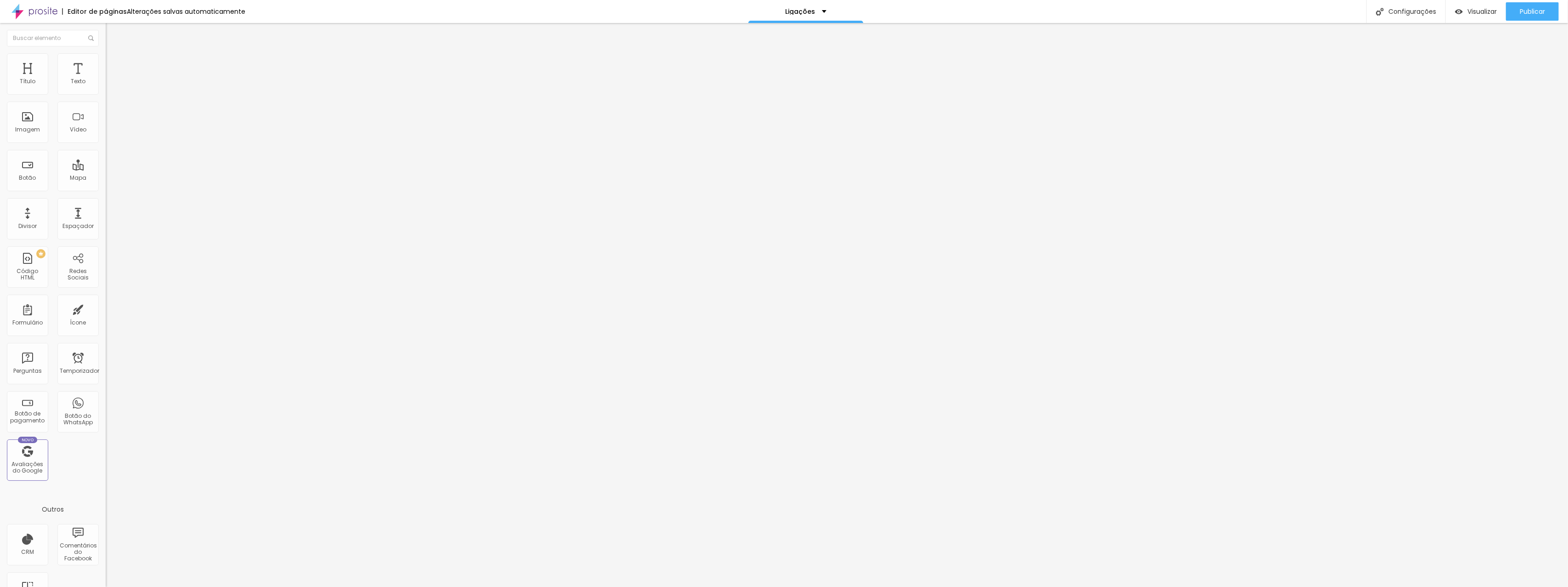
type input "40"
type input "45"
type input "50"
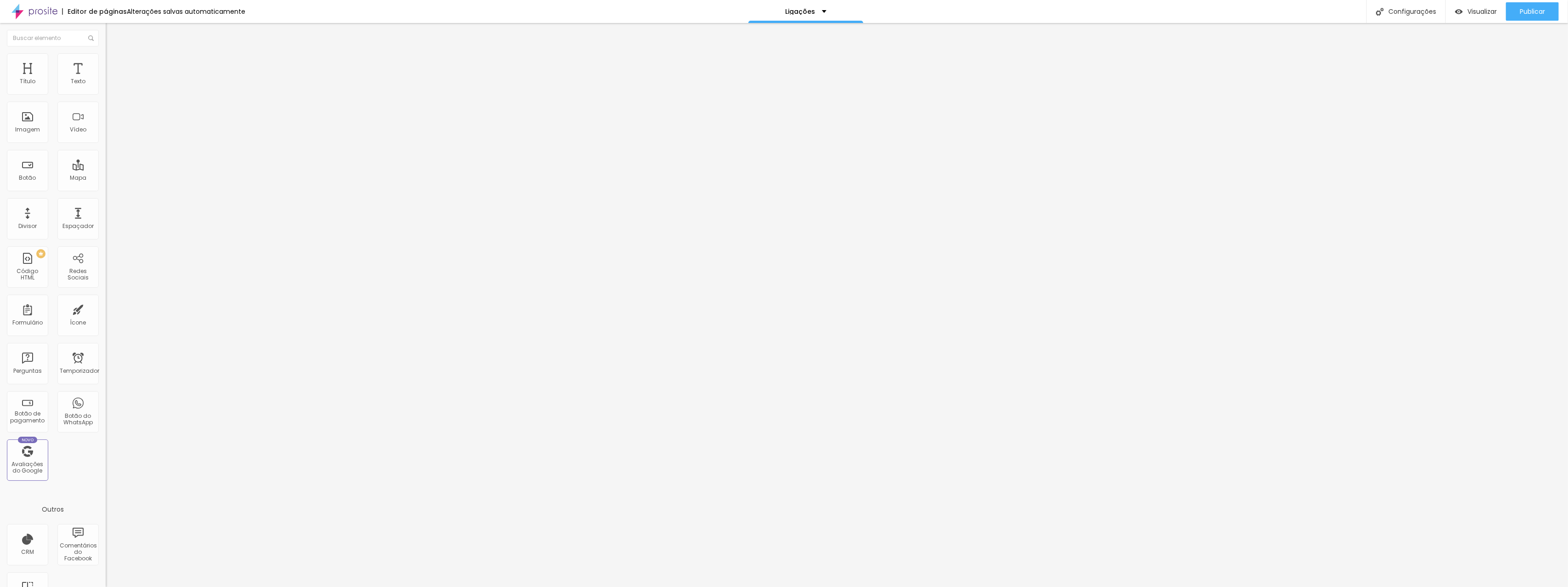
type input "45"
type input "40"
type input "35"
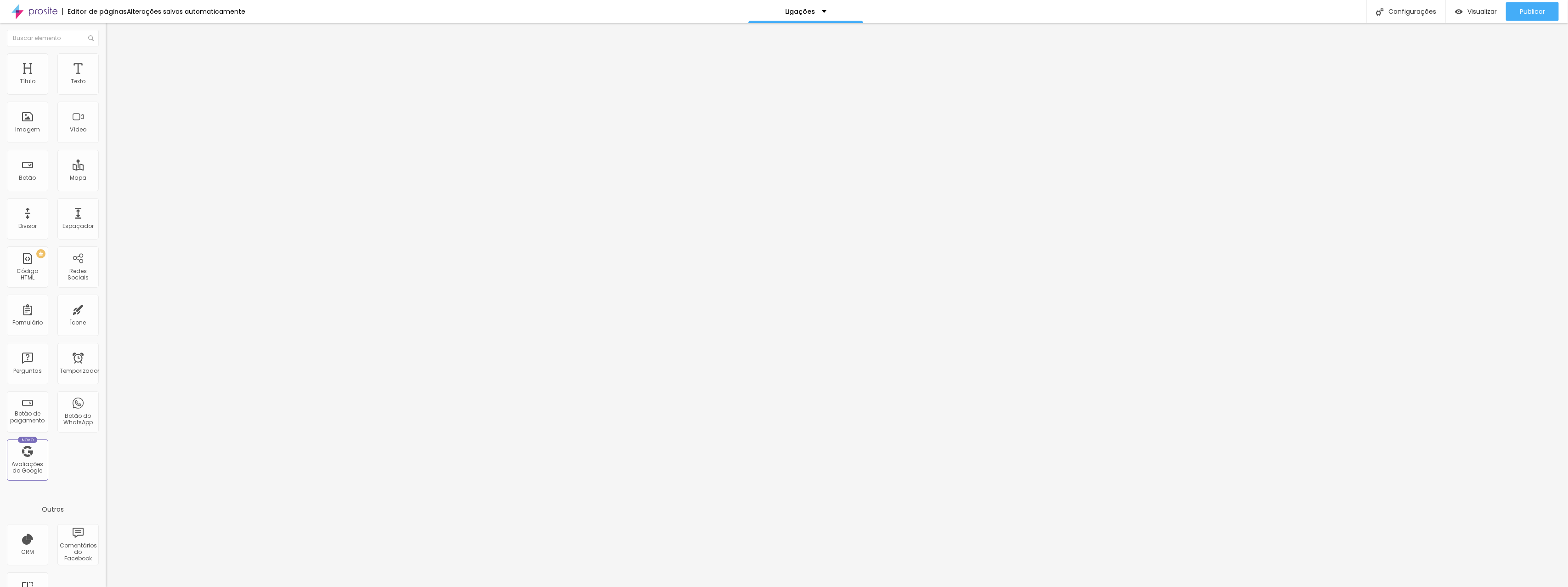
type input "35"
type input "30"
type input "25"
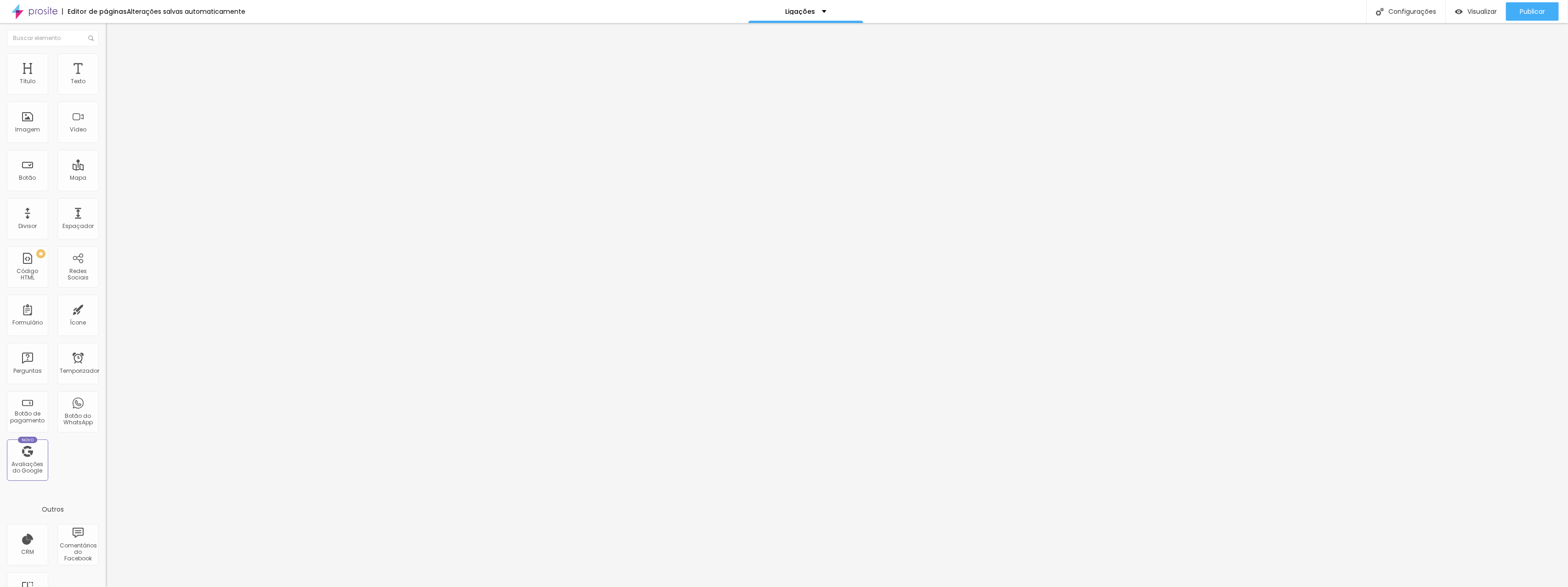
type input "20"
type input "25"
type input "30"
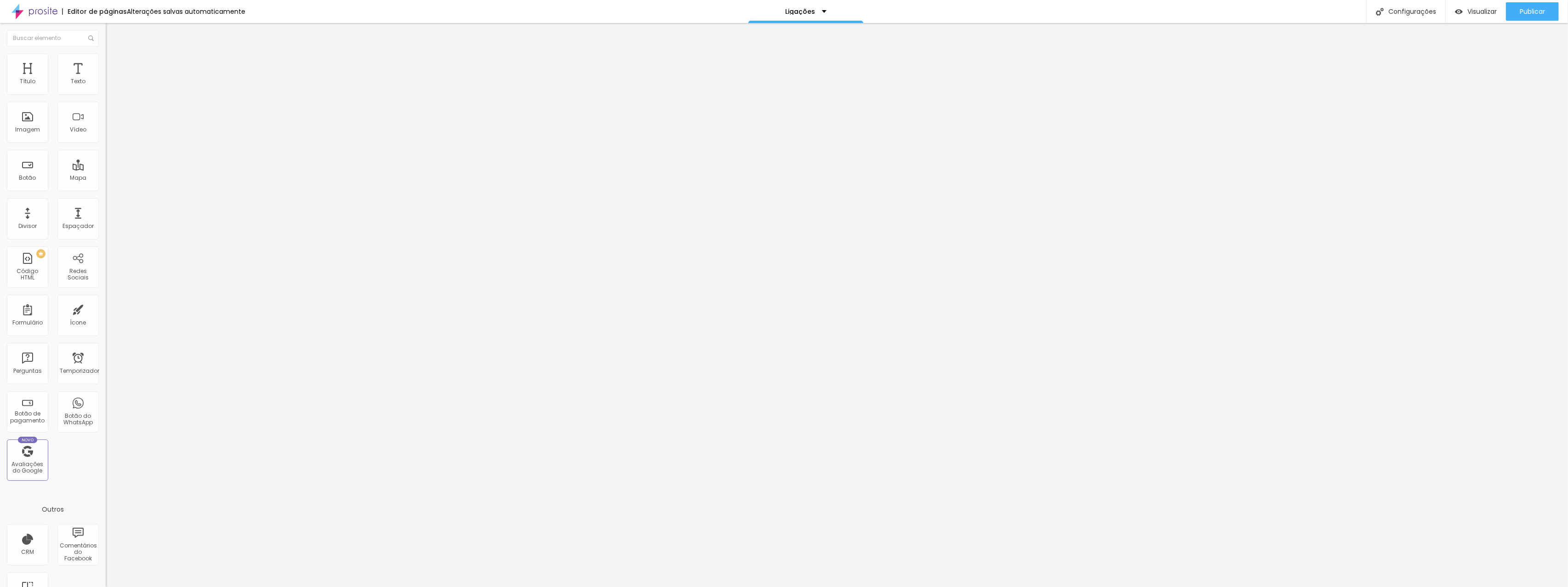
type input "30"
type input "35"
type input "40"
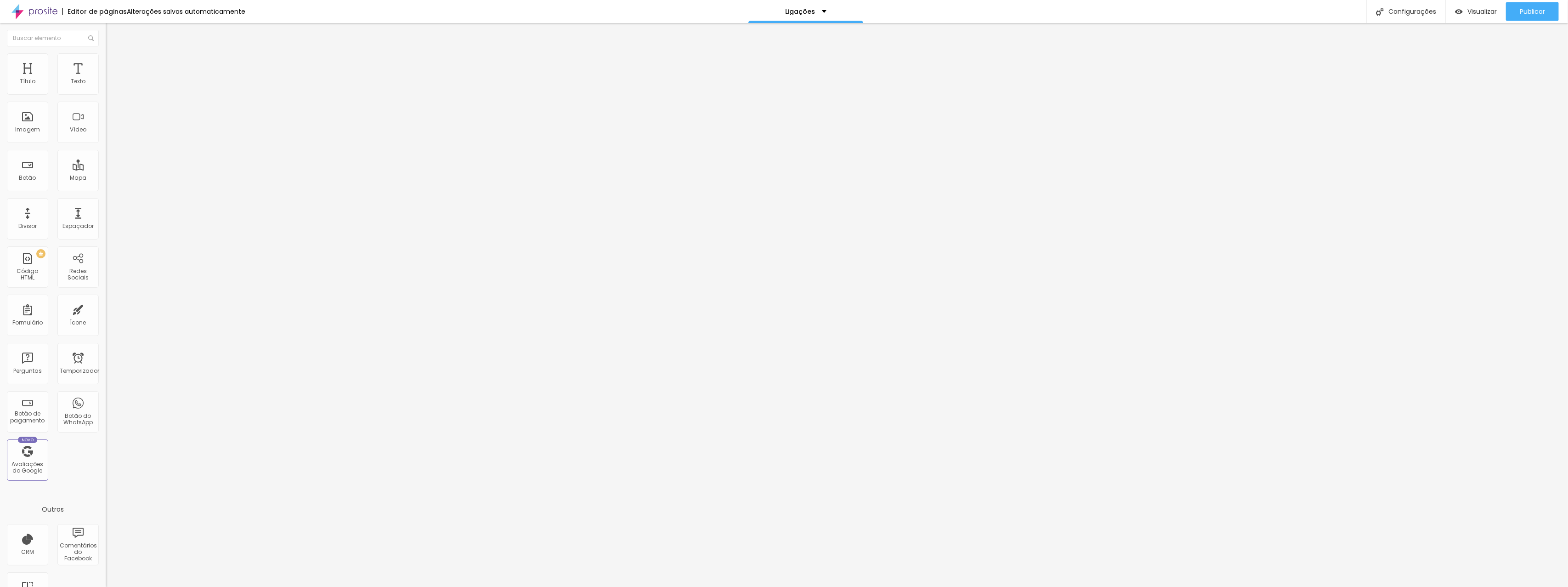
type input "45"
type input "40"
type input "45"
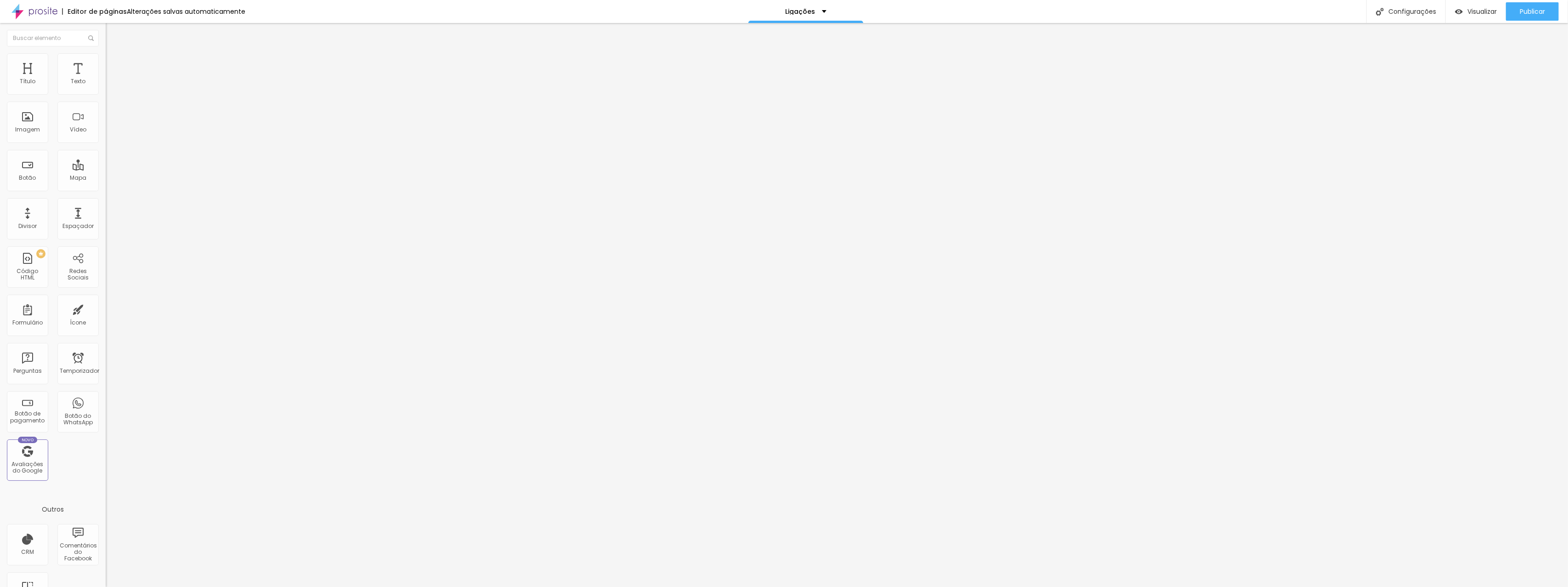
type input "45"
drag, startPoint x: 46, startPoint y: 89, endPoint x: 59, endPoint y: 87, distance: 13.2
type input "45"
click at [106, 178] on input "range" at bounding box center [135, 182] width 59 height 7
click at [114, 54] on font "Conteúdo" at bounding box center [128, 50] width 29 height 8
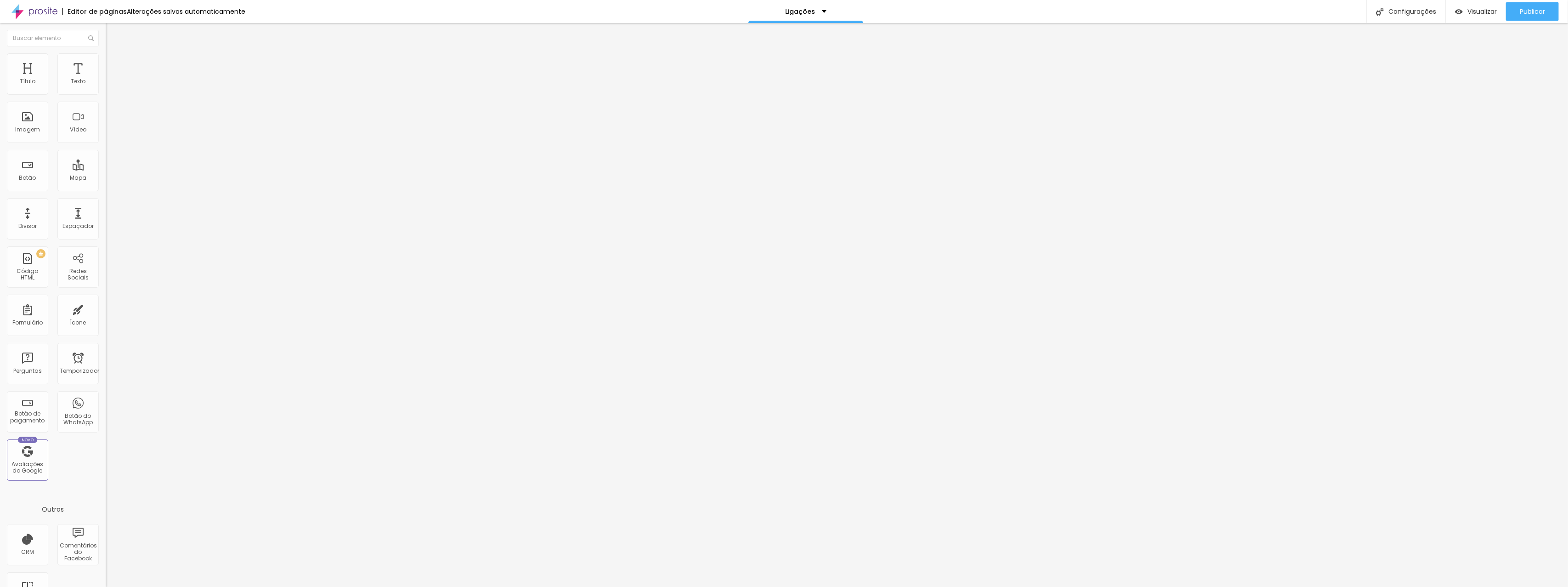
click at [106, 91] on img at bounding box center [109, 88] width 7 height 7
click at [106, 61] on li "Estilo" at bounding box center [159, 58] width 106 height 9
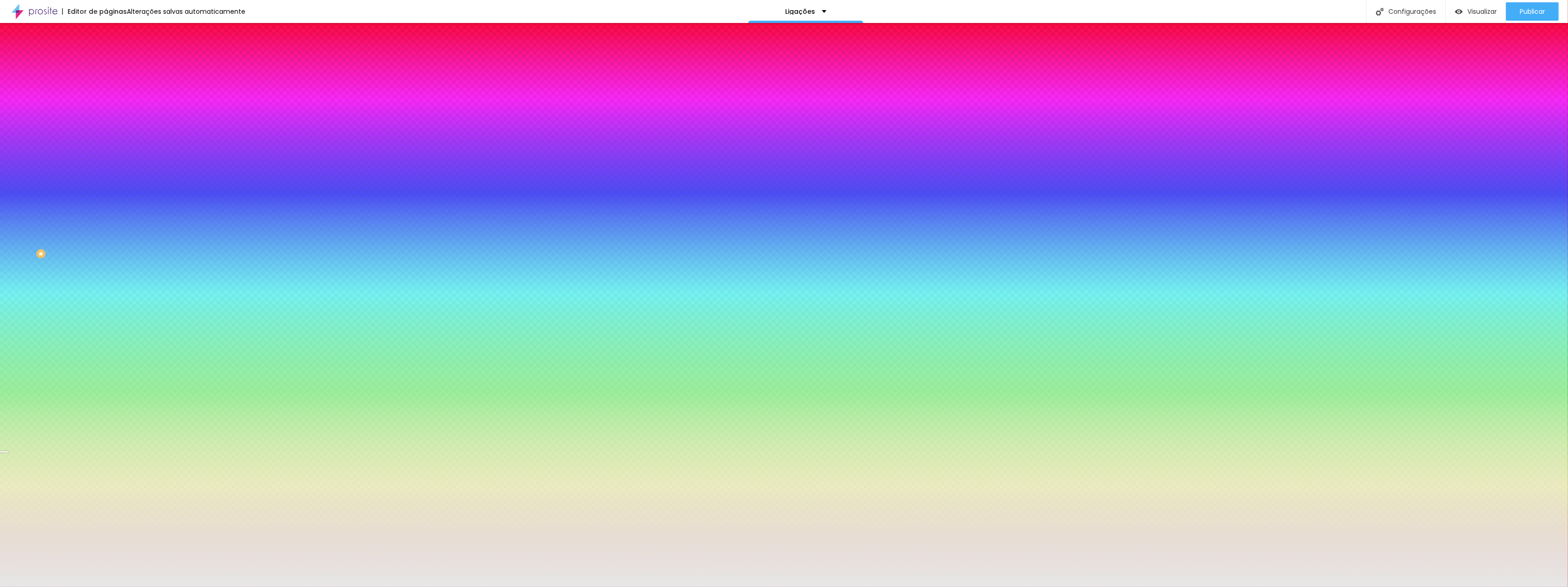
click at [106, 63] on li "Avançado" at bounding box center [159, 67] width 106 height 9
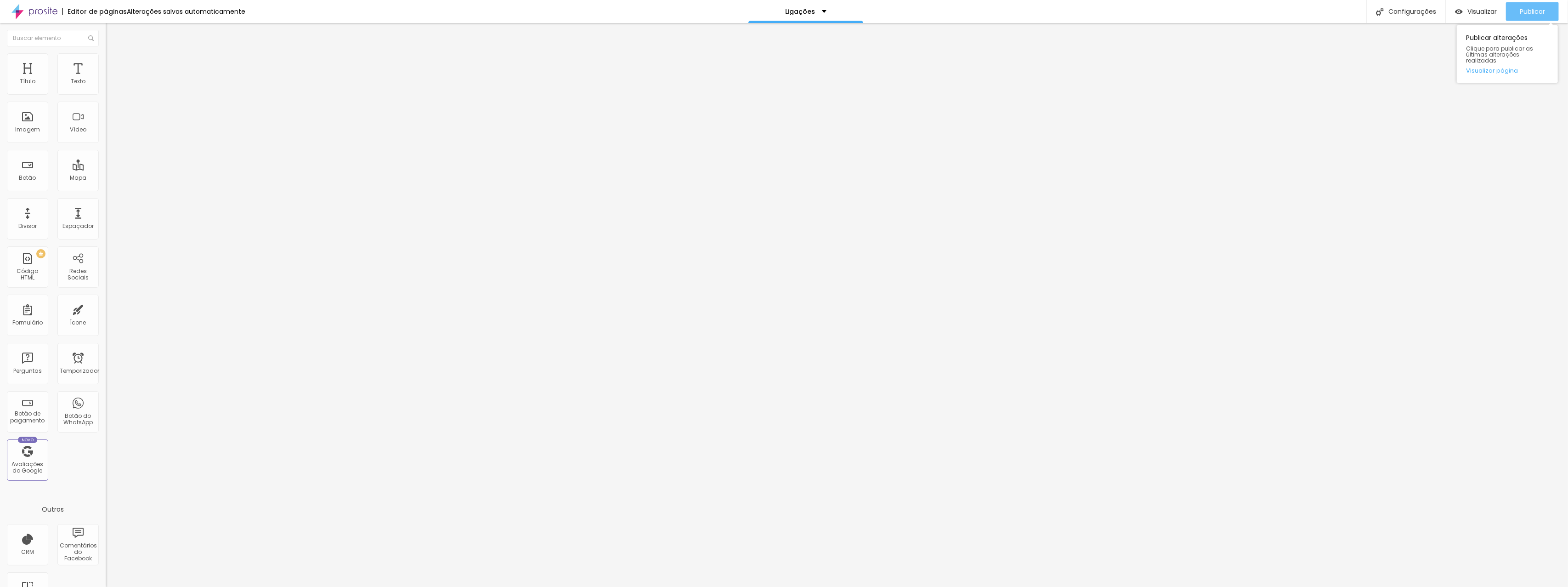
click at [1539, 14] on font "Publicar" at bounding box center [1533, 11] width 26 height 9
click at [114, 65] on font "Avançado" at bounding box center [129, 68] width 30 height 8
type input "139"
type input "138"
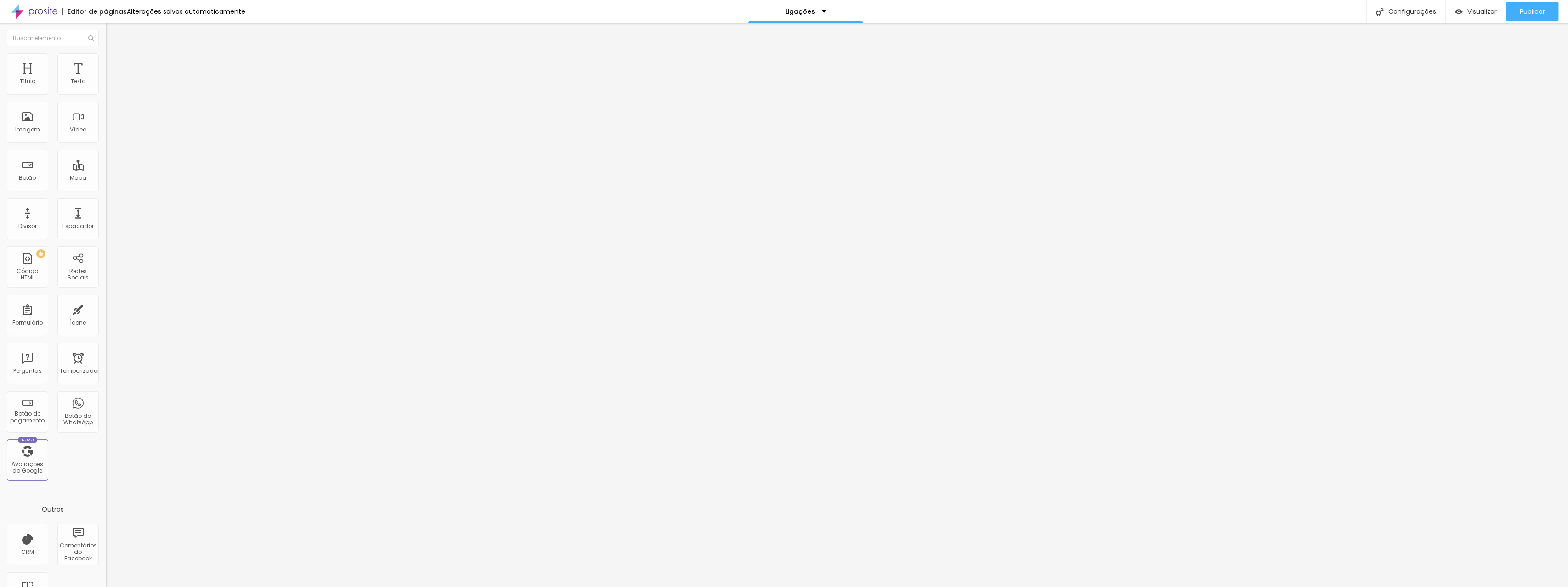
type input "138"
type input "136"
type input "133"
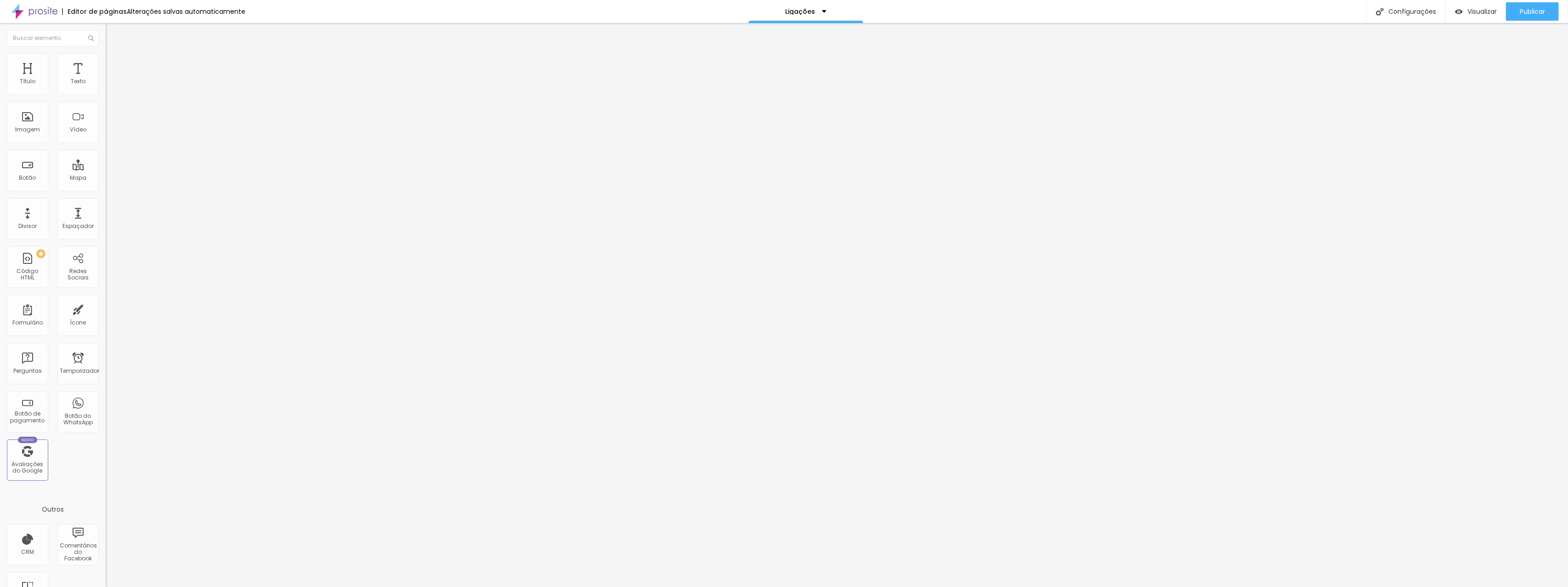
type input "131"
type input "130"
type input "128"
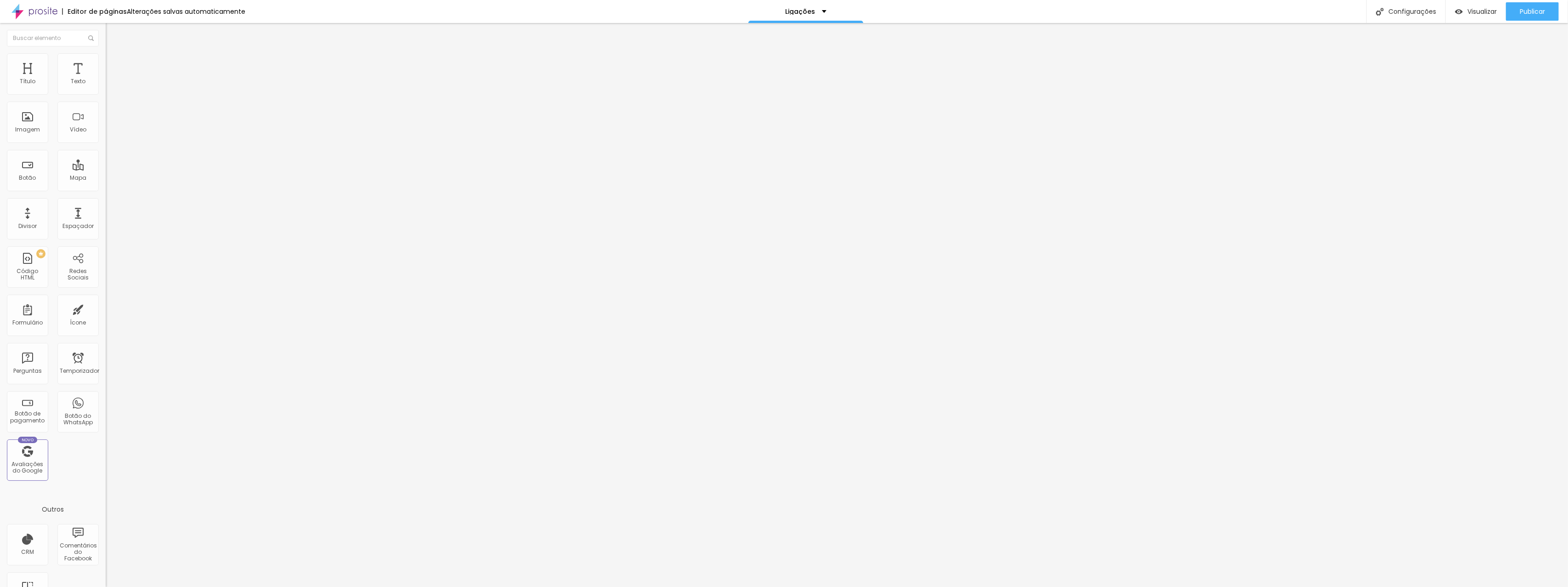
type input "128"
type input "125"
type input "123"
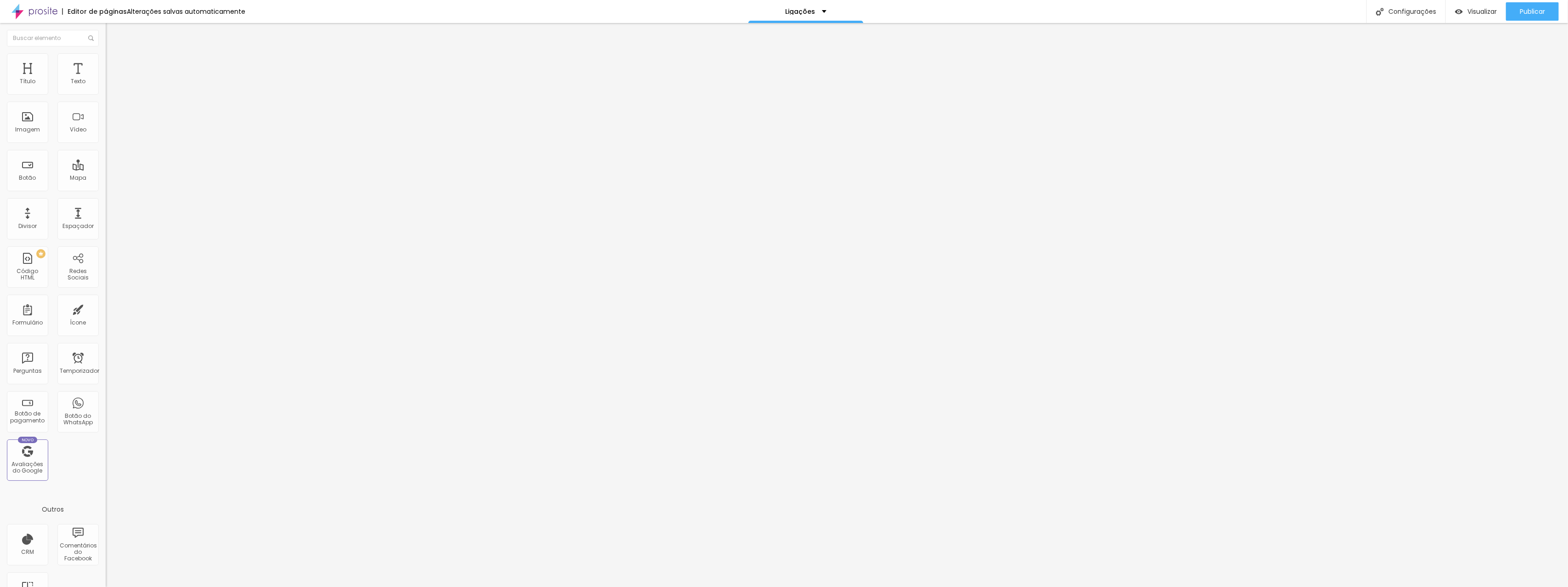
type input "120"
type input "117"
type input "114"
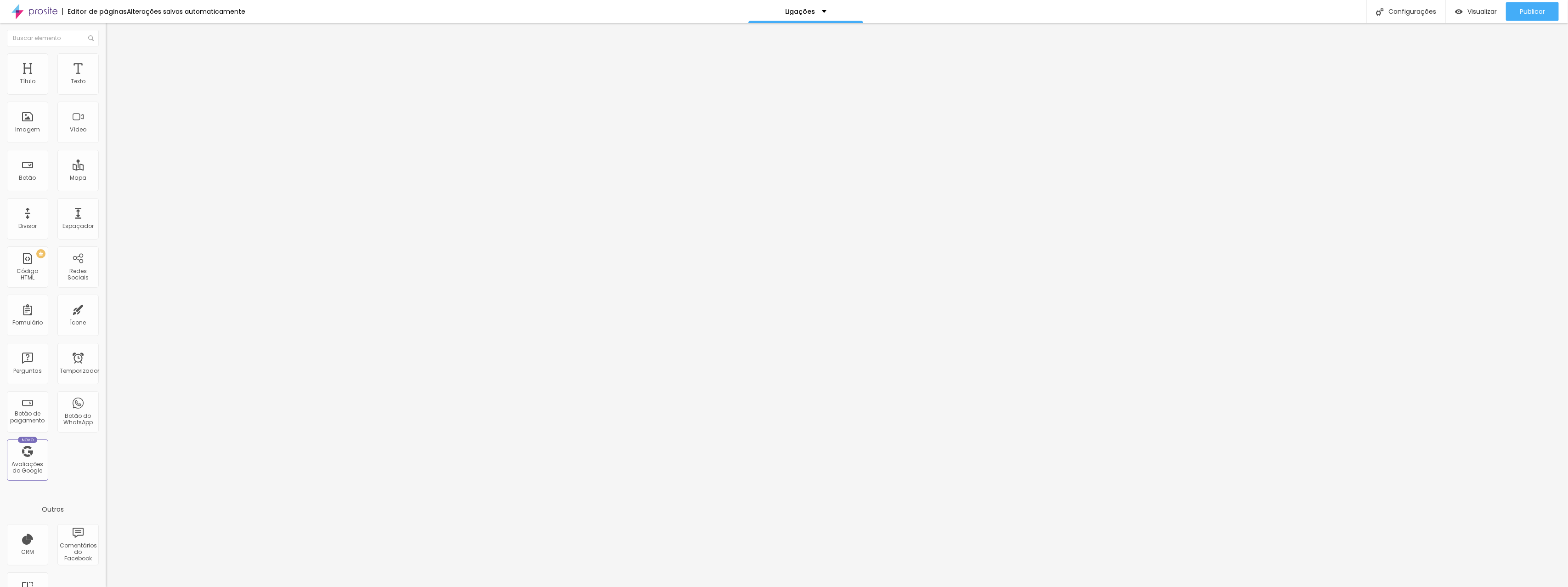
type input "114"
type input "112"
drag, startPoint x: 33, startPoint y: 110, endPoint x: 26, endPoint y: 110, distance: 7.0
click at [106, 308] on input "range" at bounding box center [135, 312] width 59 height 7
click at [1542, 17] on div "Publicar" at bounding box center [1533, 12] width 26 height 18
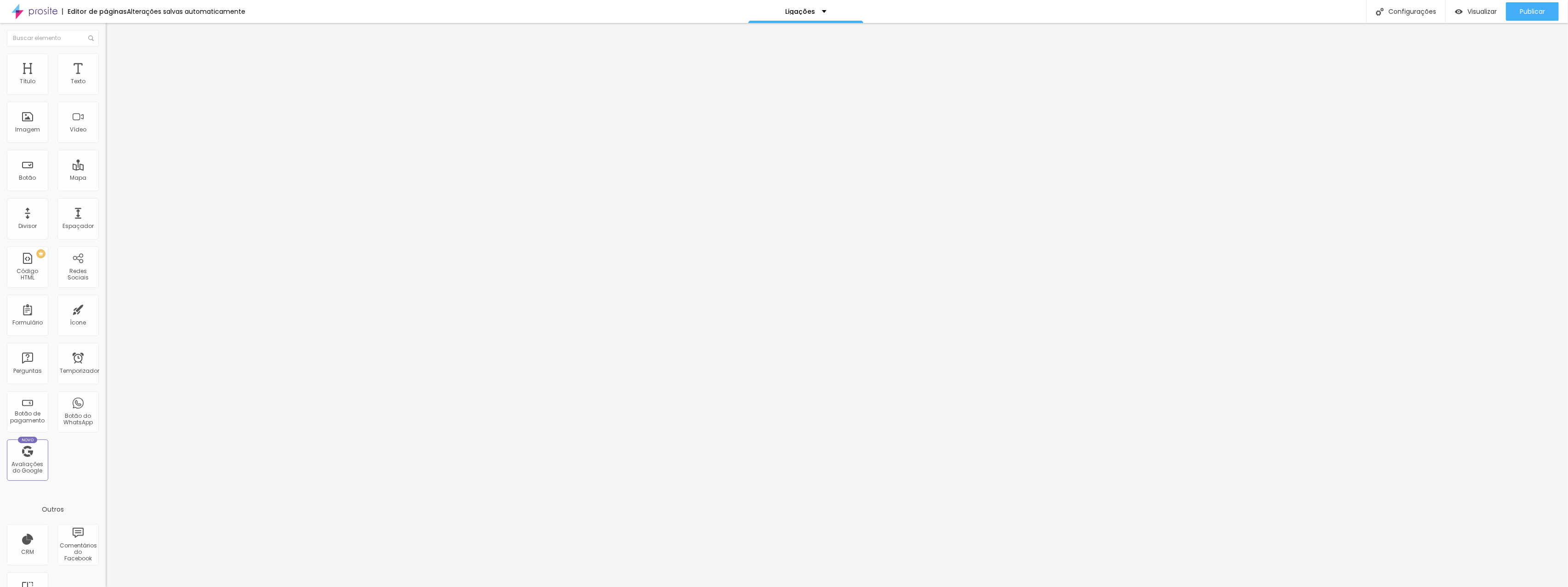
click at [106, 83] on font "Encaixotado" at bounding box center [124, 80] width 36 height 8
click at [106, 98] on font "Completo" at bounding box center [120, 94] width 28 height 8
click at [106, 89] on font "Encaixotado" at bounding box center [124, 85] width 36 height 8
click at [106, 98] on font "Completo" at bounding box center [120, 94] width 28 height 8
click at [106, 89] on font "Encaixotado" at bounding box center [124, 85] width 36 height 8
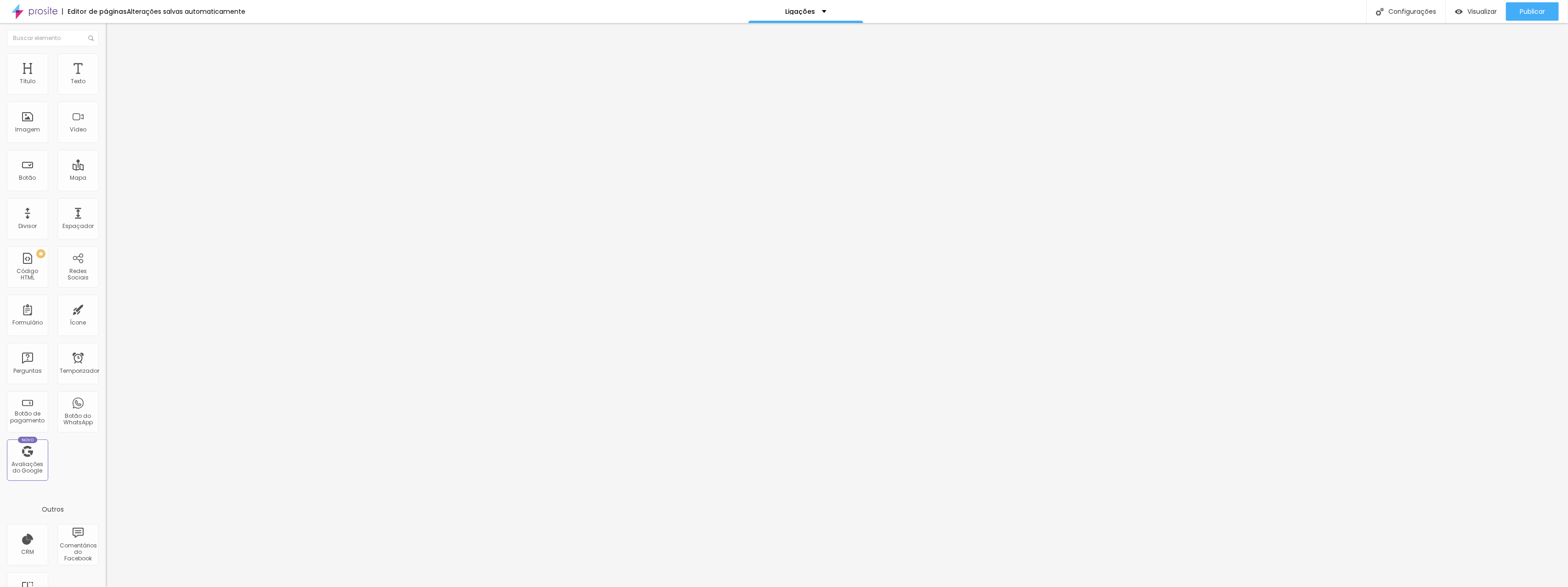
click at [114, 63] on font "Estilo" at bounding box center [121, 59] width 14 height 8
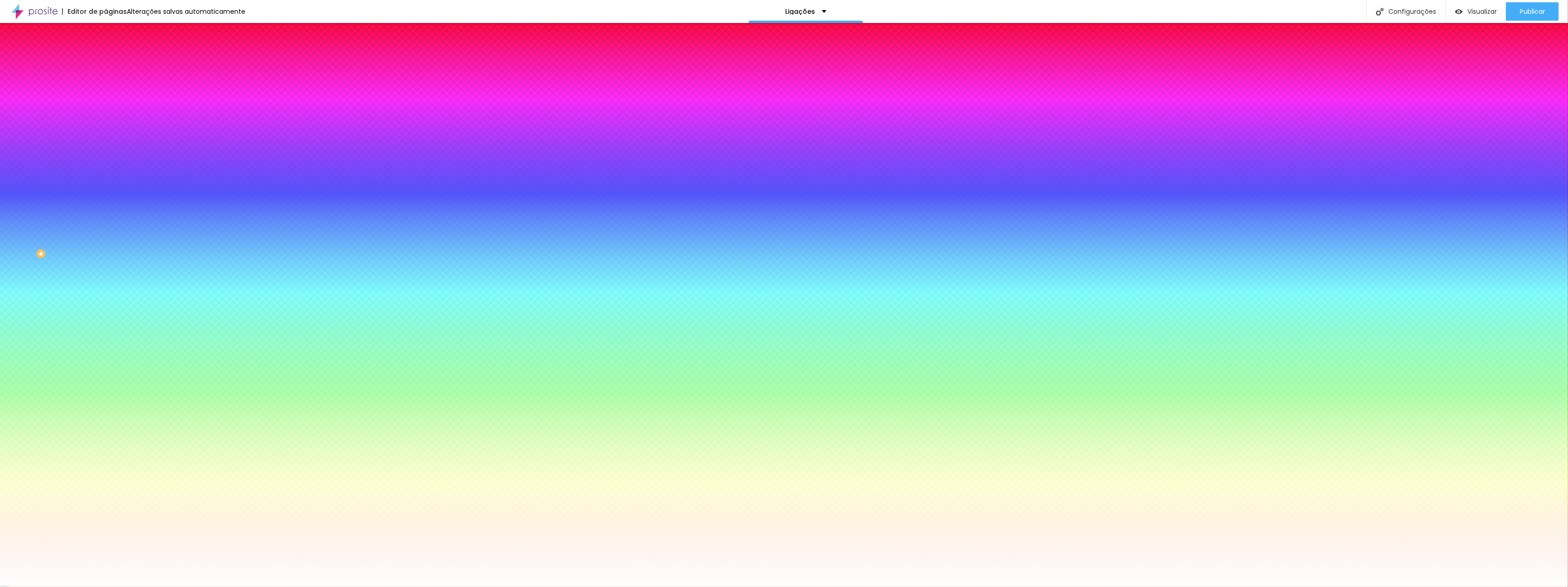
click at [106, 96] on font "Nenhum" at bounding box center [117, 91] width 24 height 8
click at [114, 66] on font "Avançado" at bounding box center [129, 68] width 30 height 8
